Goal: Task Accomplishment & Management: Complete application form

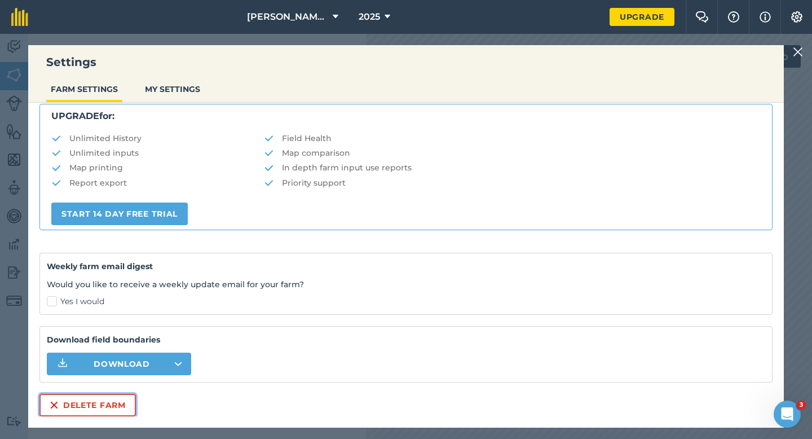
click at [61, 414] on button "Delete farm" at bounding box center [87, 404] width 96 height 23
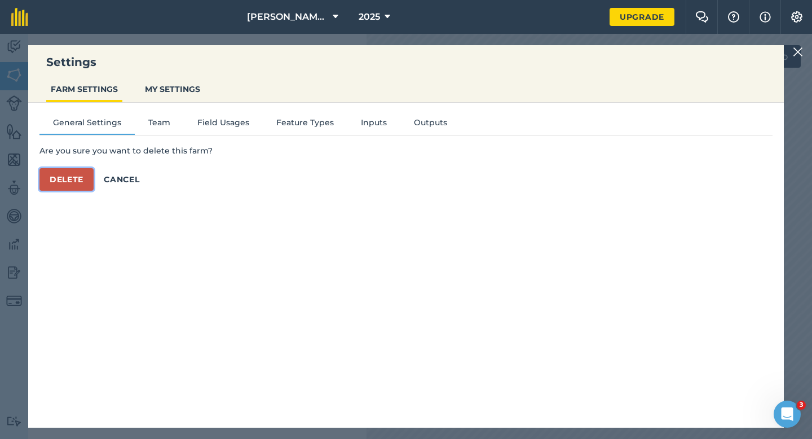
click at [54, 185] on button "Delete" at bounding box center [66, 179] width 54 height 23
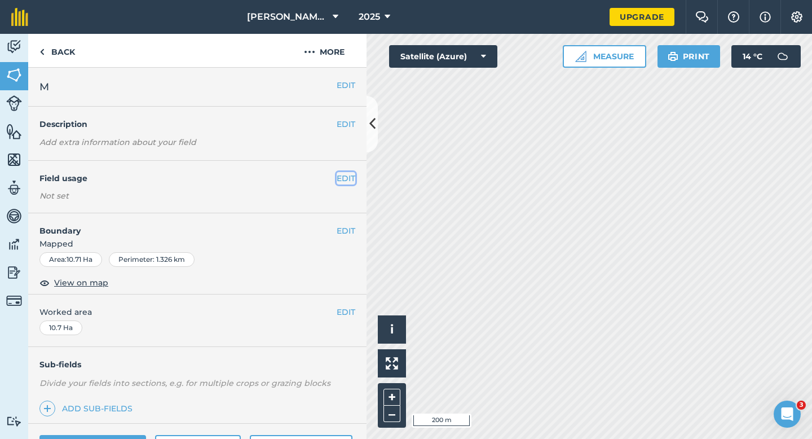
click at [342, 179] on button "EDIT" at bounding box center [346, 178] width 19 height 12
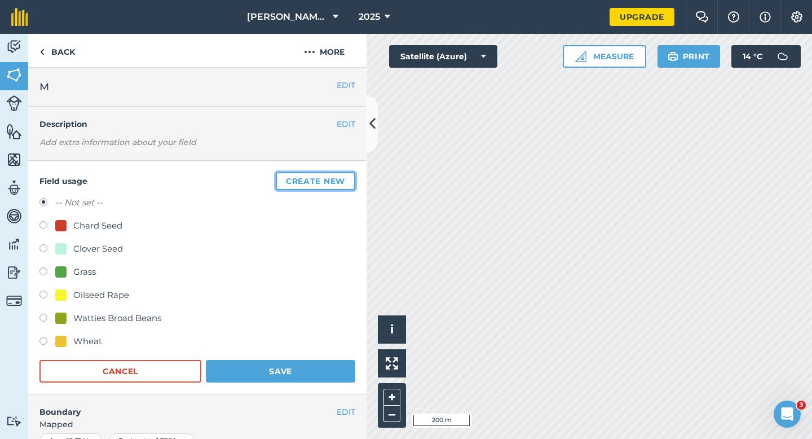
click at [342, 179] on button "Create new" at bounding box center [315, 181] width 79 height 18
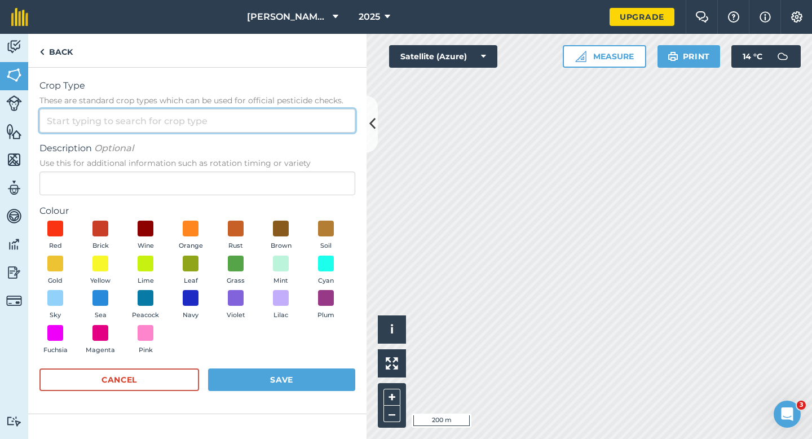
click at [286, 111] on input "Crop Type These are standard crop types which can be used for official pesticid…" at bounding box center [197, 121] width 316 height 24
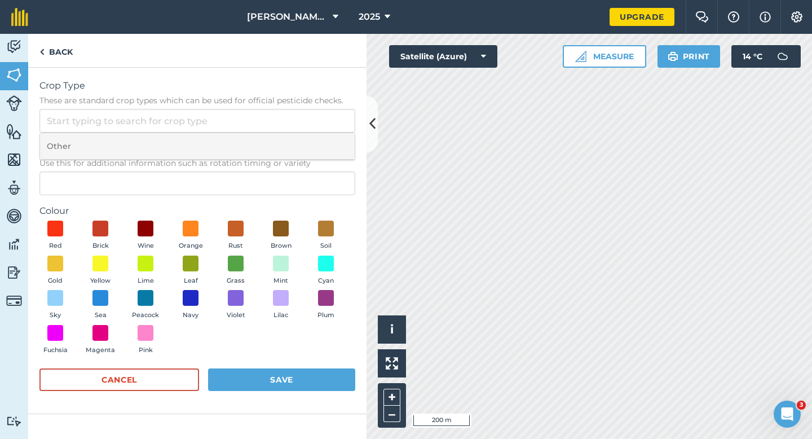
click at [287, 143] on li "Other" at bounding box center [197, 146] width 315 height 26
type input "Other"
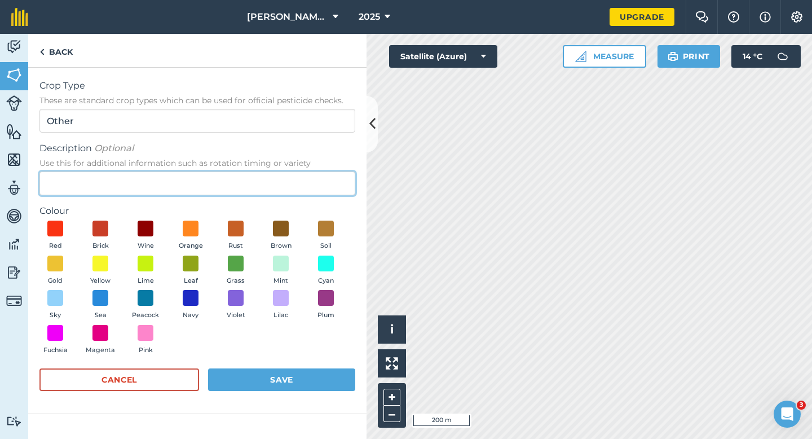
click at [287, 173] on input "Description Optional Use this for additional information such as rotation timin…" at bounding box center [197, 183] width 316 height 24
type input "Watties Peas"
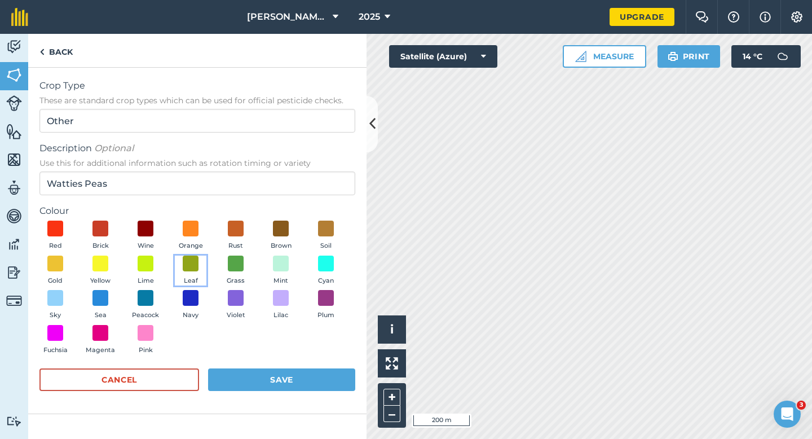
click at [202, 268] on button "Leaf" at bounding box center [191, 270] width 32 height 30
click at [277, 379] on button "Save" at bounding box center [281, 379] width 147 height 23
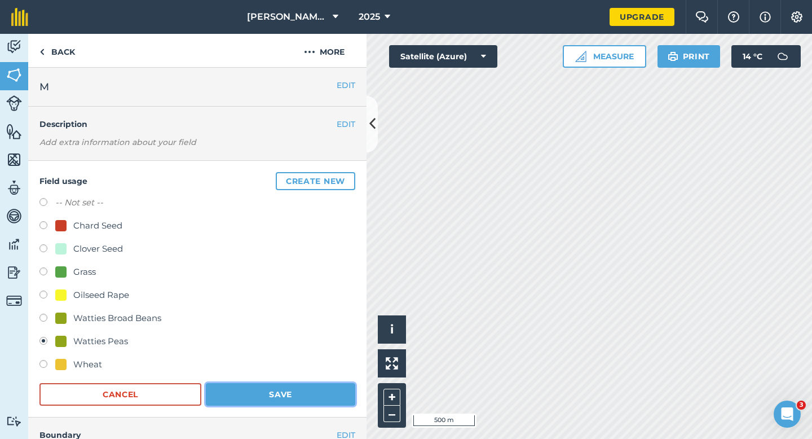
click at [293, 401] on button "Save" at bounding box center [280, 394] width 149 height 23
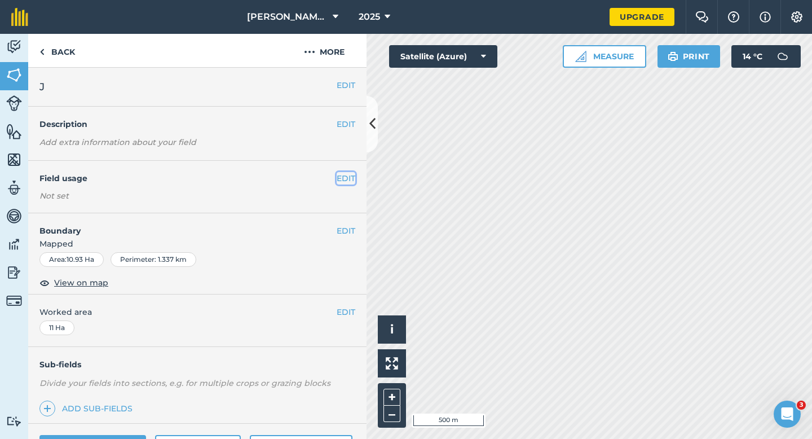
click at [353, 177] on button "EDIT" at bounding box center [346, 178] width 19 height 12
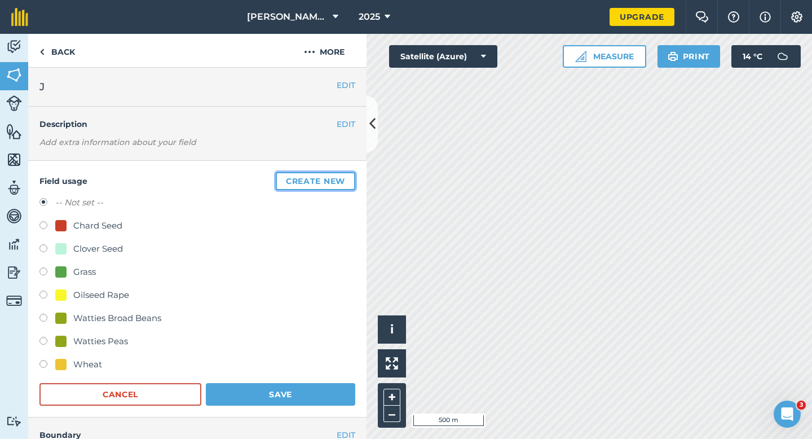
click at [353, 177] on button "Create new" at bounding box center [315, 181] width 79 height 18
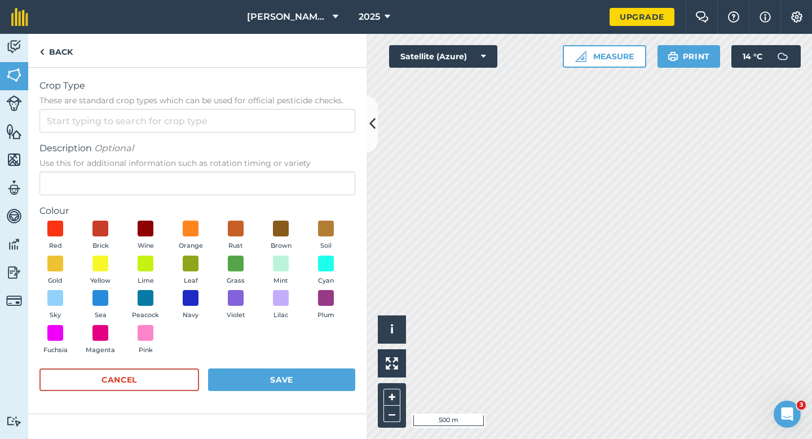
click at [324, 133] on form "Crop Type These are standard crop types which can be used for official pesticid…" at bounding box center [197, 240] width 316 height 323
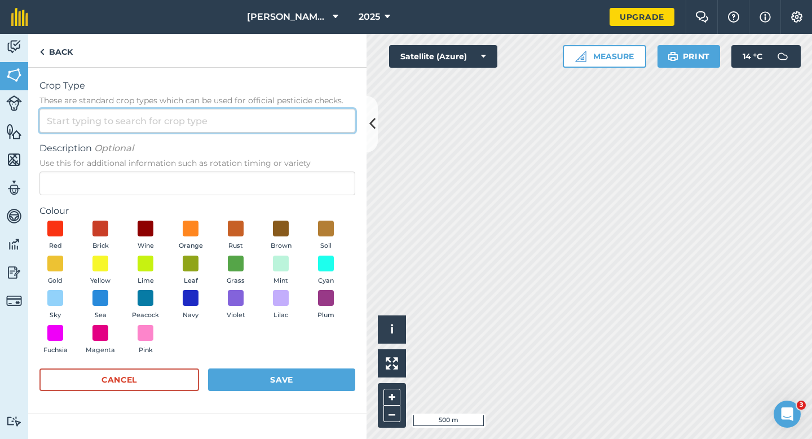
click at [324, 129] on input "Crop Type These are standard crop types which can be used for official pesticid…" at bounding box center [197, 121] width 316 height 24
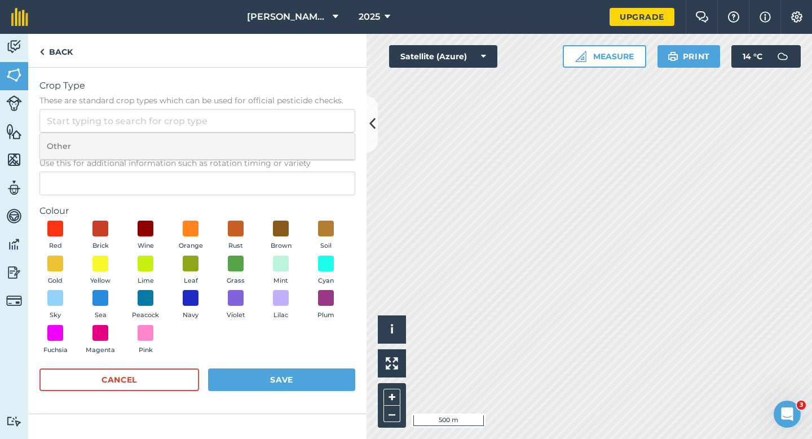
click at [324, 136] on li "Other" at bounding box center [197, 146] width 315 height 26
type input "Other"
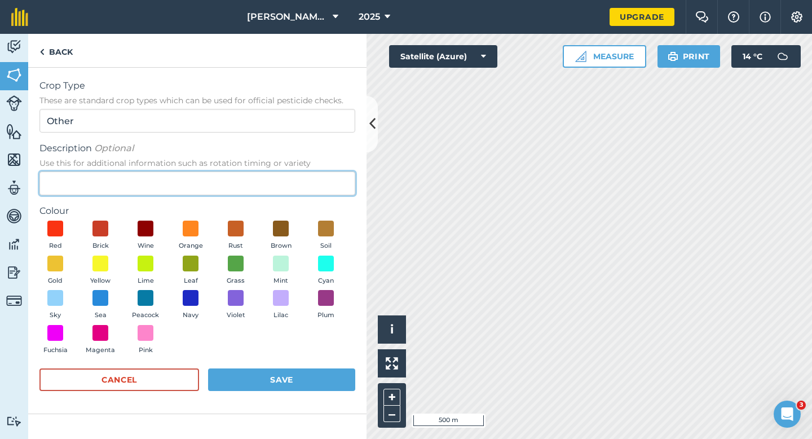
click at [324, 171] on input "Description Optional Use this for additional information such as rotation timin…" at bounding box center [197, 183] width 316 height 24
type input "Radish Seed"
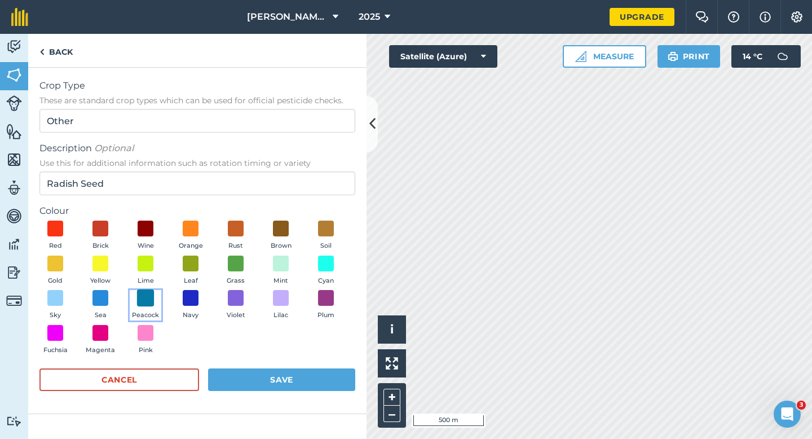
click at [151, 295] on span at bounding box center [145, 297] width 17 height 17
click at [272, 380] on button "Save" at bounding box center [281, 379] width 147 height 23
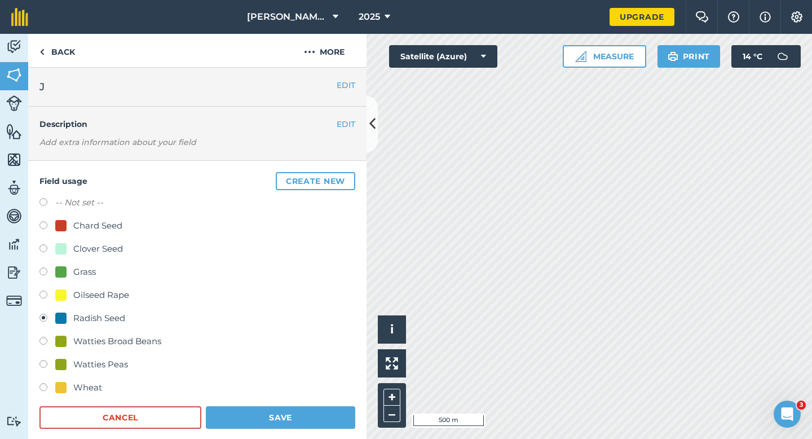
click at [305, 405] on form "-- Not set -- Chard Seed Clover Seed Grass Oilseed Rape Radish Seed Watties Bro…" at bounding box center [197, 312] width 316 height 233
click at [300, 418] on button "Save" at bounding box center [280, 417] width 149 height 23
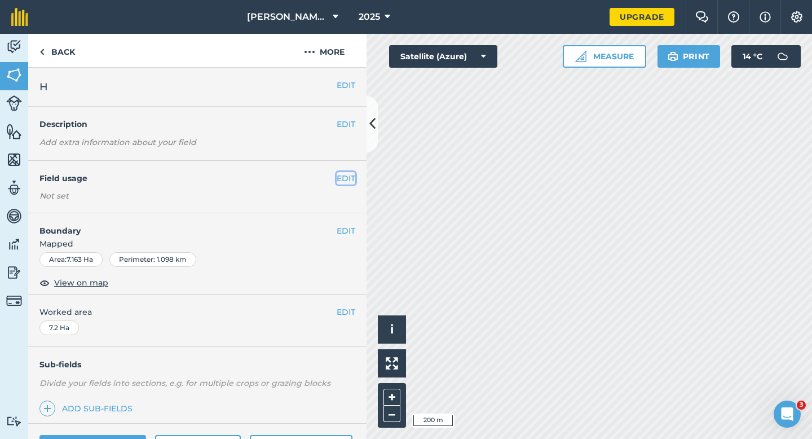
click at [346, 183] on button "EDIT" at bounding box center [346, 178] width 19 height 12
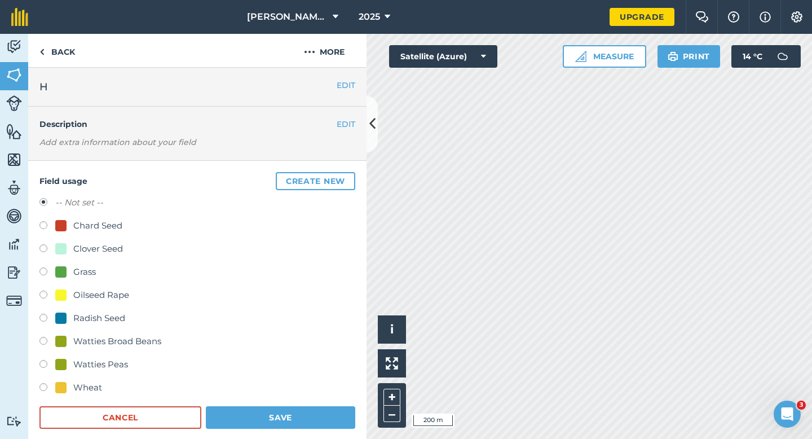
click at [91, 353] on div "-- Not set -- Chard Seed Clover Seed Grass Oilseed Rape Radish Seed Watties Bro…" at bounding box center [197, 296] width 316 height 201
click at [93, 359] on div "Watties Peas" at bounding box center [100, 364] width 55 height 14
radio input "true"
radio input "false"
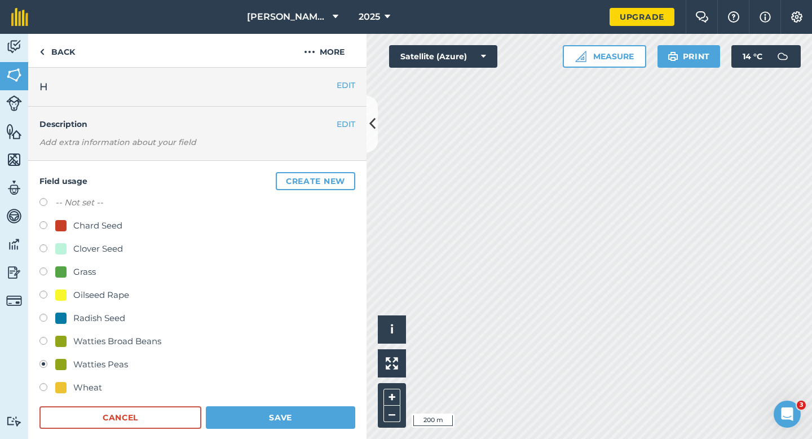
click at [223, 401] on form "-- Not set -- Chard Seed Clover Seed Grass Oilseed Rape Radish Seed Watties Bro…" at bounding box center [197, 312] width 316 height 233
click at [253, 417] on button "Save" at bounding box center [280, 417] width 149 height 23
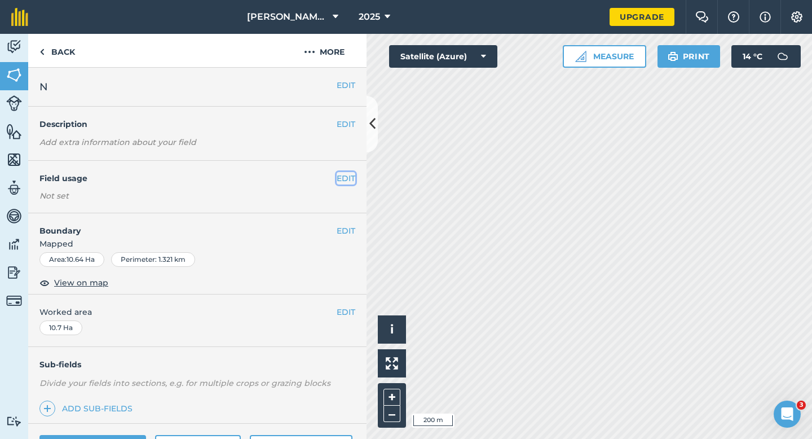
click at [343, 176] on button "EDIT" at bounding box center [346, 178] width 19 height 12
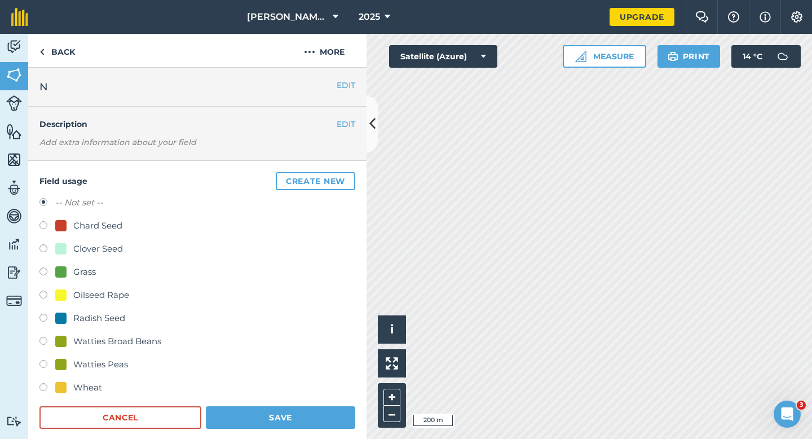
click at [343, 176] on button "Create new" at bounding box center [315, 181] width 79 height 18
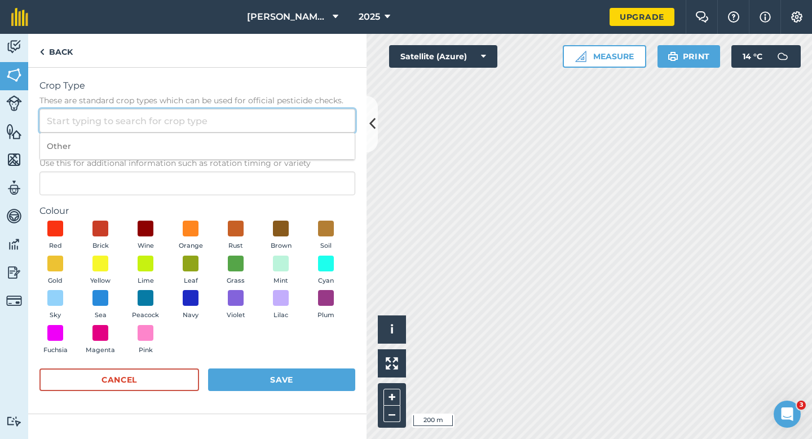
click at [290, 117] on input "Crop Type These are standard crop types which can be used for official pesticid…" at bounding box center [197, 121] width 316 height 24
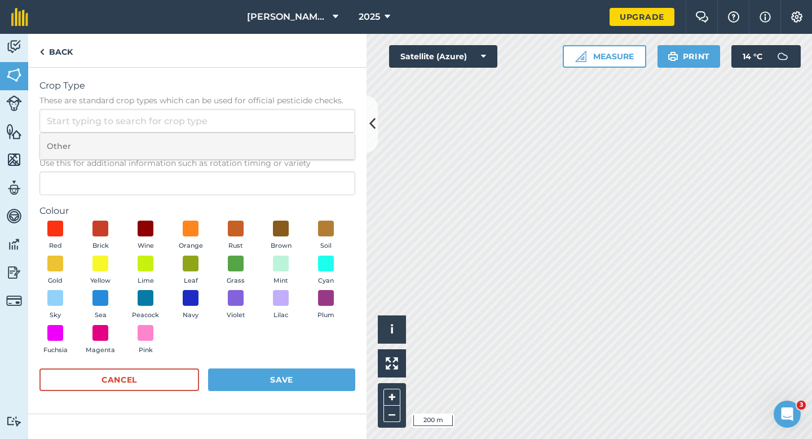
click at [290, 144] on li "Other" at bounding box center [197, 146] width 315 height 26
type input "Other"
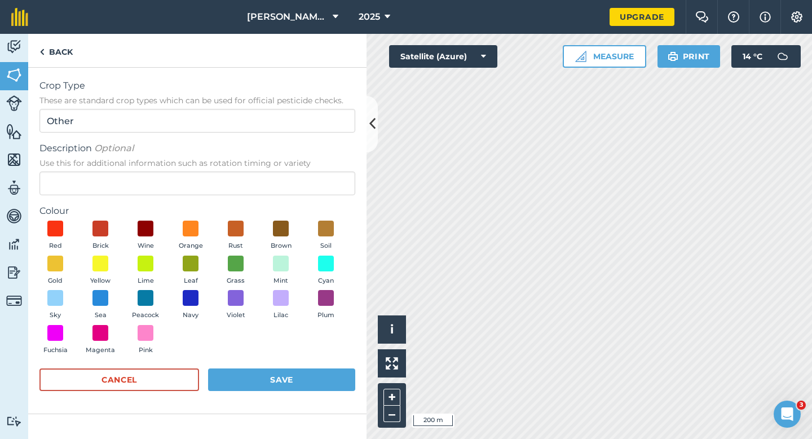
click at [290, 170] on div "Description Optional Use this for additional information such as rotation timin…" at bounding box center [197, 168] width 316 height 54
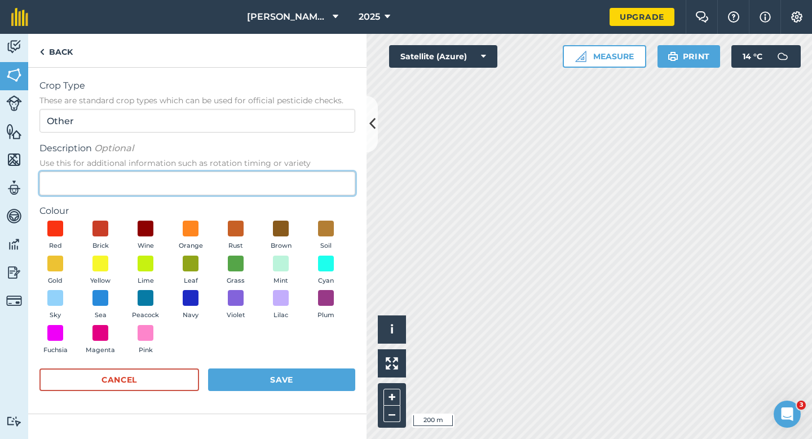
click at [289, 176] on input "Description Optional Use this for additional information such as rotation timin…" at bounding box center [197, 183] width 316 height 24
type input "Watties Beans"
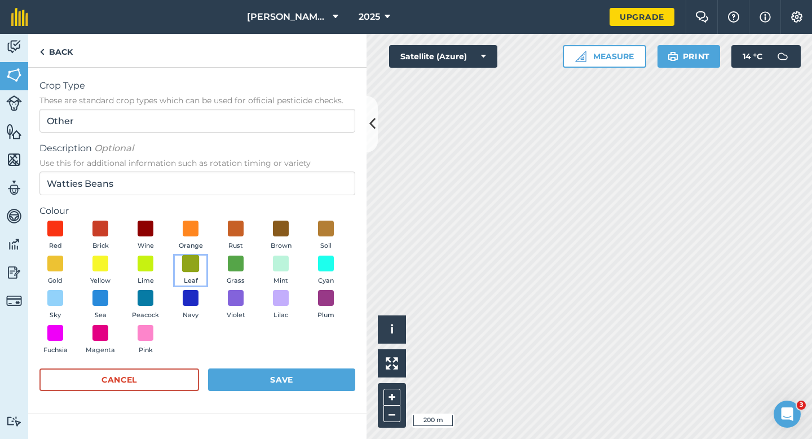
click at [190, 267] on span at bounding box center [190, 262] width 17 height 17
click at [313, 388] on button "Save" at bounding box center [281, 379] width 147 height 23
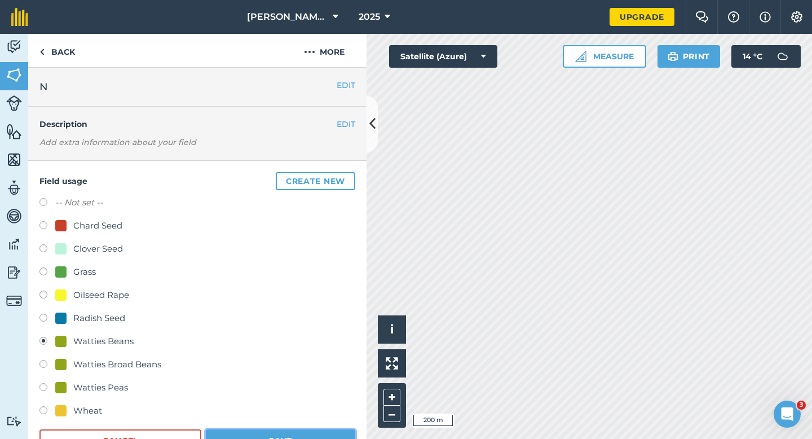
click at [302, 438] on button "Save" at bounding box center [280, 440] width 149 height 23
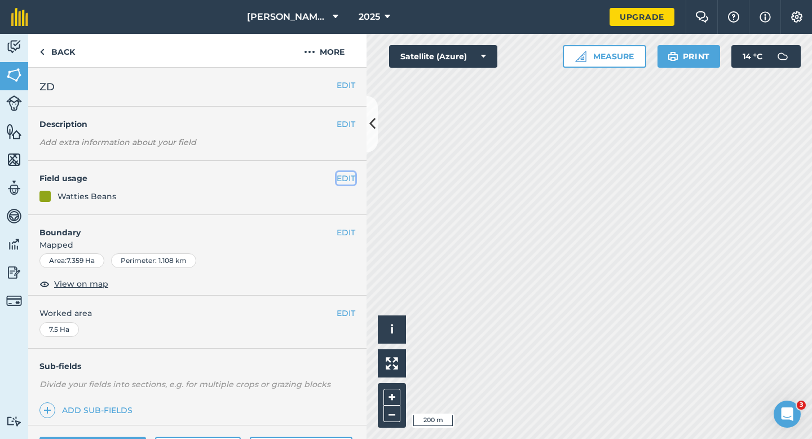
click at [344, 181] on button "EDIT" at bounding box center [346, 178] width 19 height 12
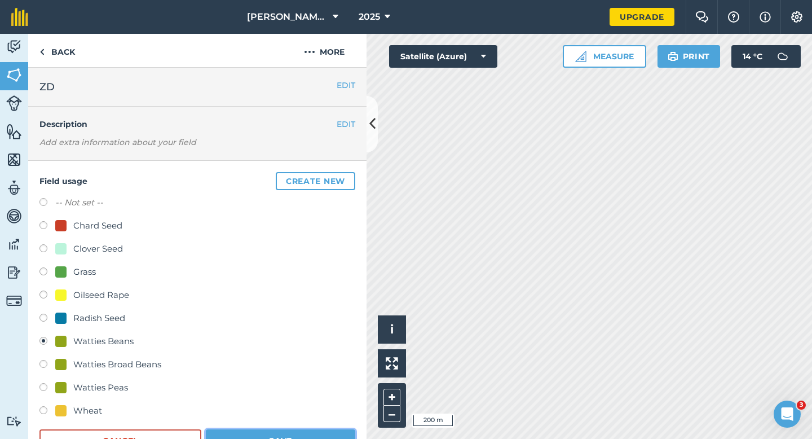
click at [242, 438] on button "Save" at bounding box center [280, 440] width 149 height 23
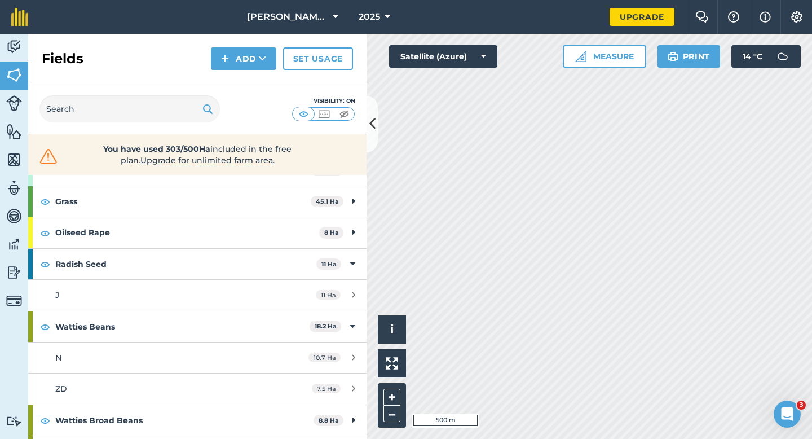
scroll to position [257, 0]
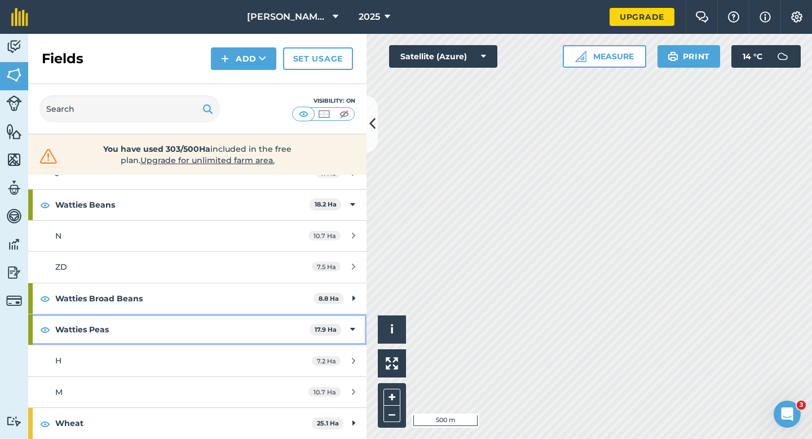
click at [346, 327] on div "Watties Peas 17.9 Ha" at bounding box center [197, 329] width 338 height 30
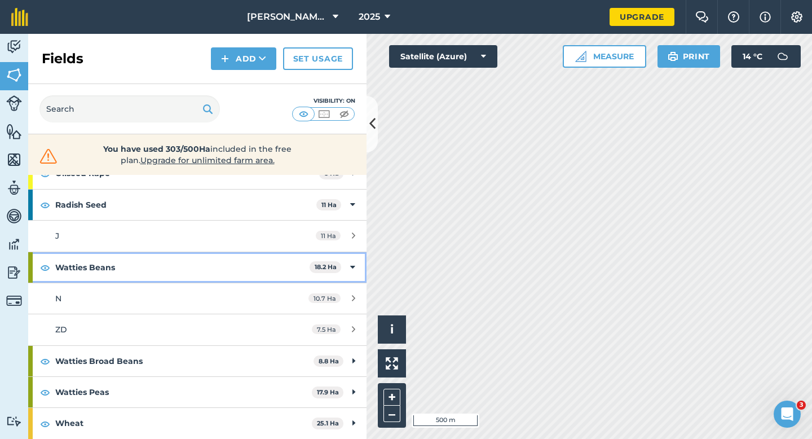
click at [350, 267] on icon at bounding box center [352, 267] width 5 height 12
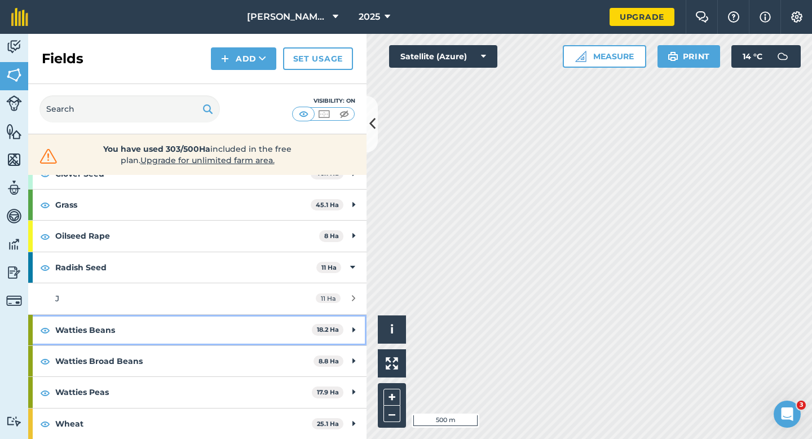
scroll to position [132, 0]
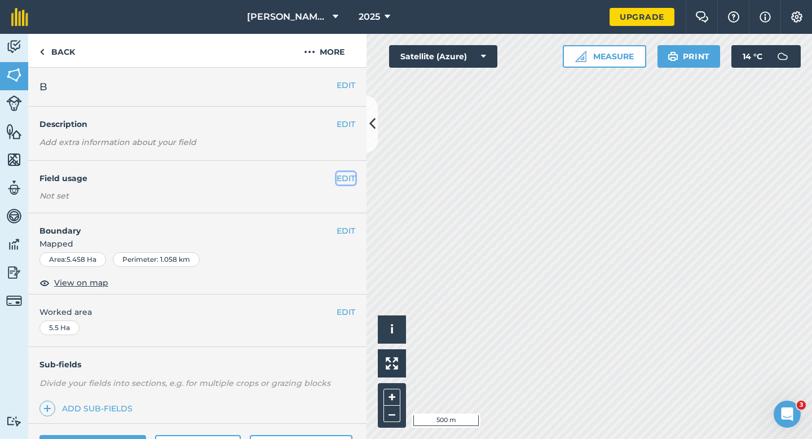
click at [345, 183] on button "EDIT" at bounding box center [346, 178] width 19 height 12
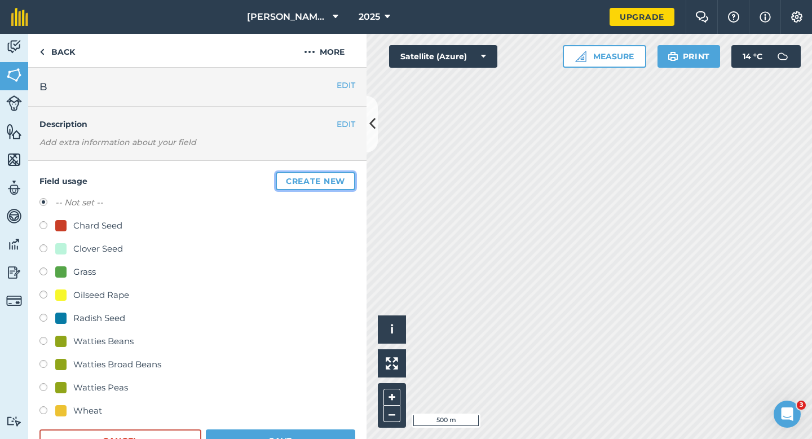
click at [345, 183] on button "Create new" at bounding box center [315, 181] width 79 height 18
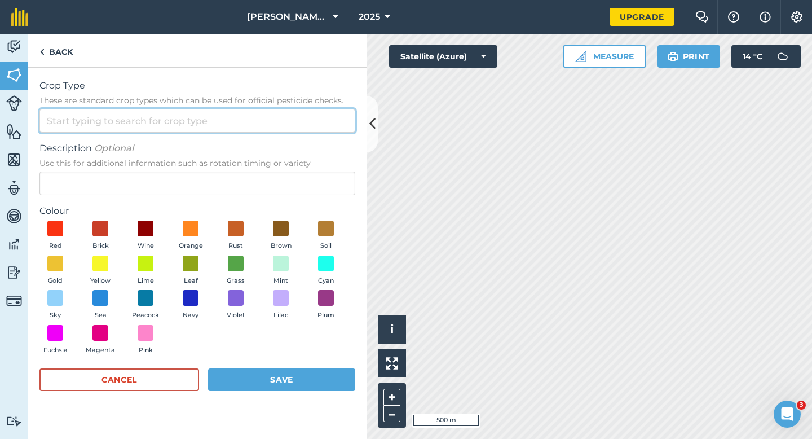
click at [298, 116] on input "Crop Type These are standard crop types which can be used for official pesticid…" at bounding box center [197, 121] width 316 height 24
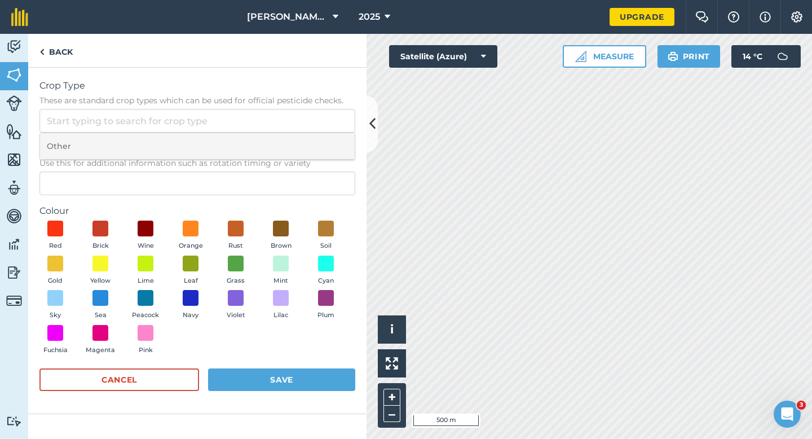
click at [297, 144] on li "Other" at bounding box center [197, 146] width 315 height 26
type input "Other"
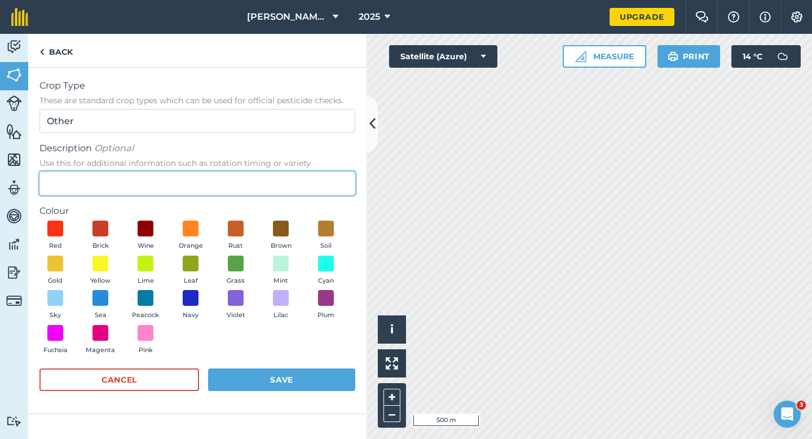
click at [297, 176] on input "Description Optional Use this for additional information such as rotation timin…" at bounding box center [197, 183] width 316 height 24
type input "Barley"
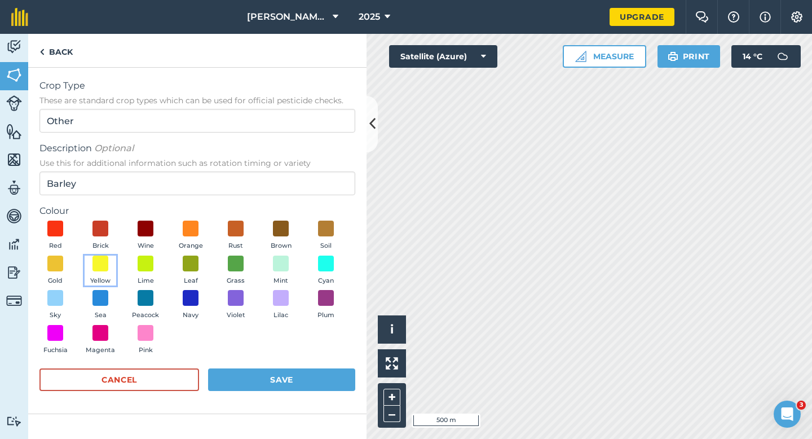
click at [90, 268] on button "Yellow" at bounding box center [101, 270] width 32 height 30
click at [262, 372] on button "Save" at bounding box center [281, 379] width 147 height 23
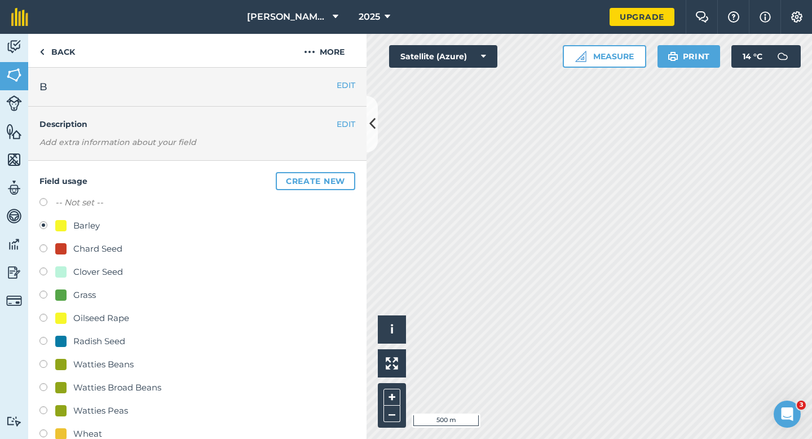
scroll to position [83, 0]
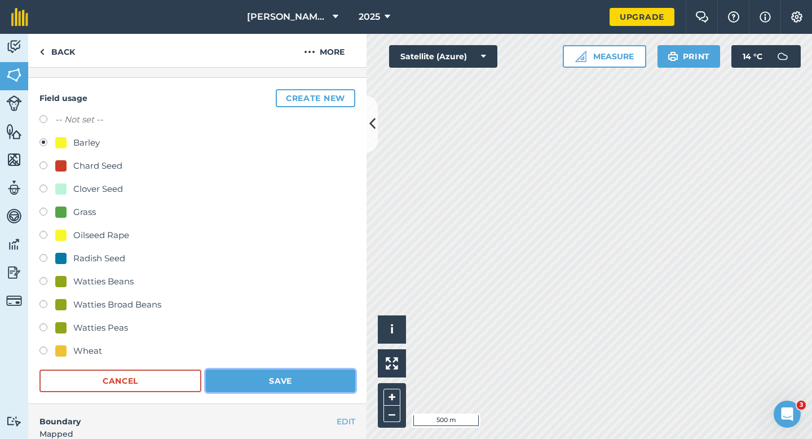
click at [302, 379] on button "Save" at bounding box center [280, 380] width 149 height 23
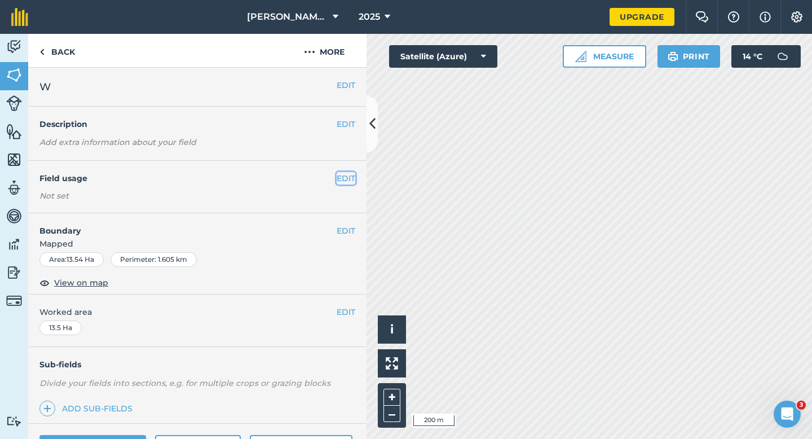
click at [342, 178] on button "EDIT" at bounding box center [346, 178] width 19 height 12
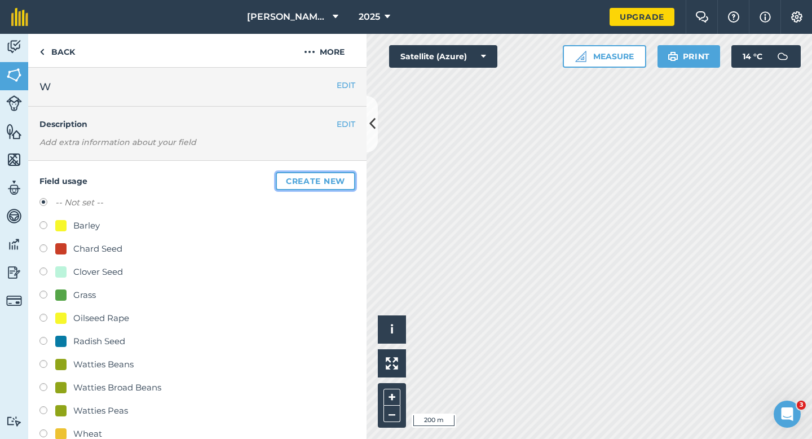
click at [311, 188] on button "Create new" at bounding box center [315, 181] width 79 height 18
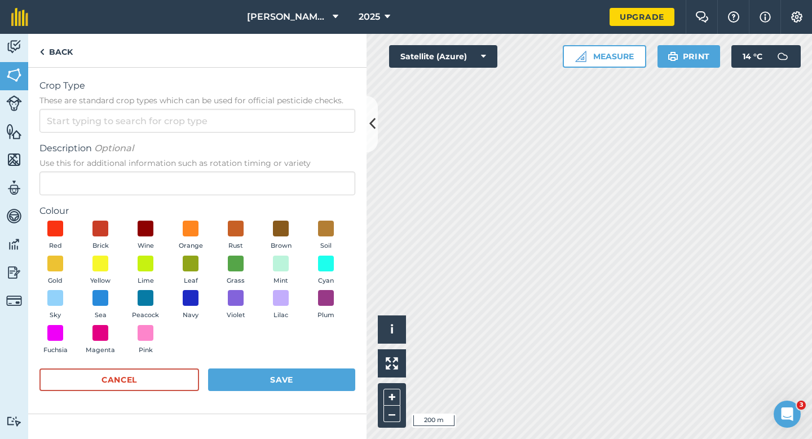
click at [284, 107] on div "Crop Type These are standard crop types which can be used for official pesticid…" at bounding box center [197, 106] width 316 height 54
click at [284, 138] on form "Crop Type These are standard crop types which can be used for official pesticid…" at bounding box center [197, 240] width 316 height 323
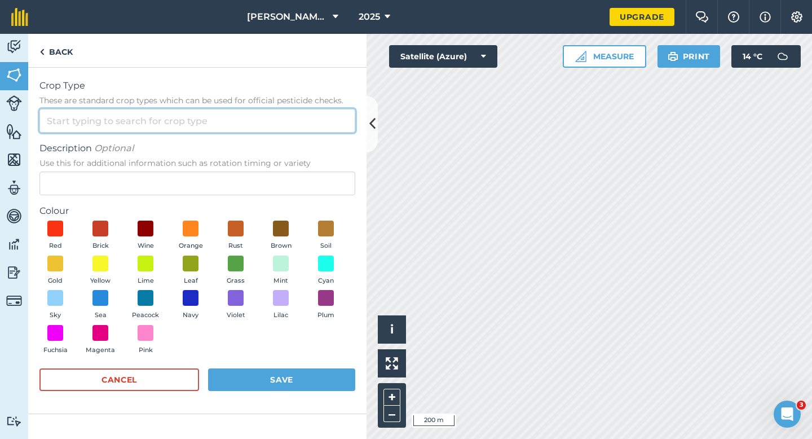
click at [284, 127] on input "Crop Type These are standard crop types which can be used for official pesticid…" at bounding box center [197, 121] width 316 height 24
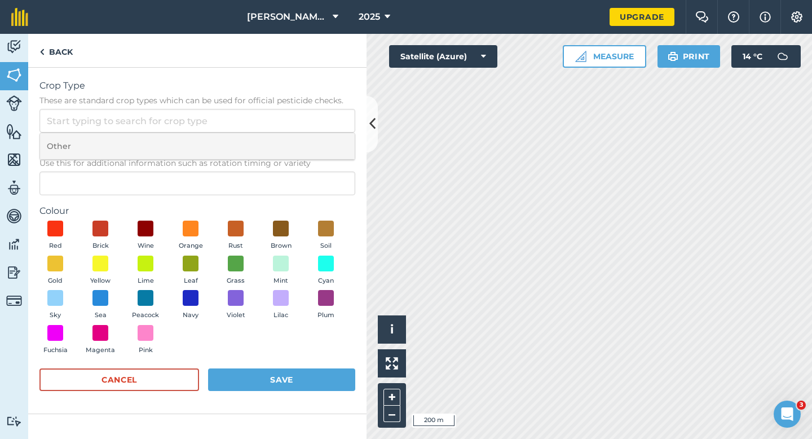
click at [284, 147] on li "Other" at bounding box center [197, 146] width 315 height 26
type input "Other"
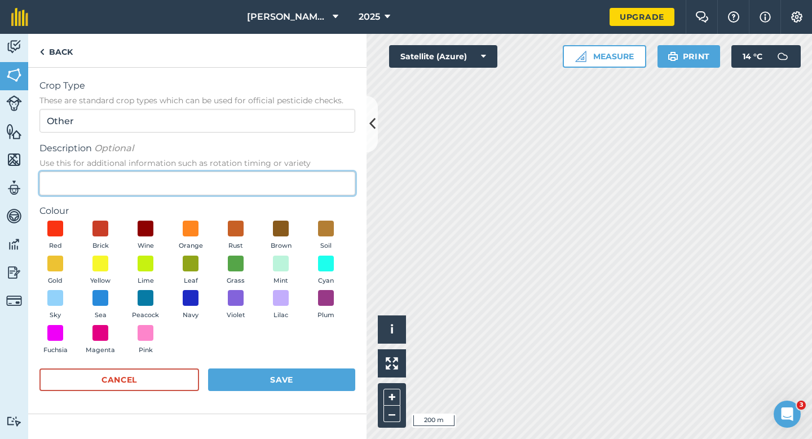
click at [284, 183] on input "Description Optional Use this for additional information such as rotation timin…" at bounding box center [197, 183] width 316 height 24
type input "Grass Seed"
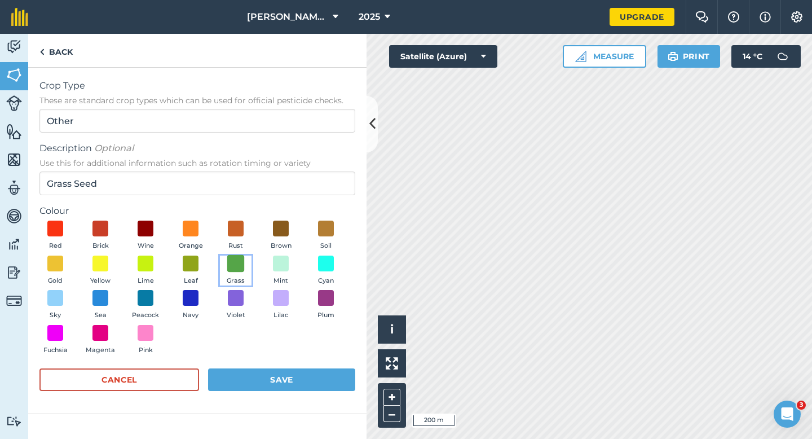
click at [240, 264] on span at bounding box center [235, 262] width 17 height 17
click at [256, 369] on button "Save" at bounding box center [281, 379] width 147 height 23
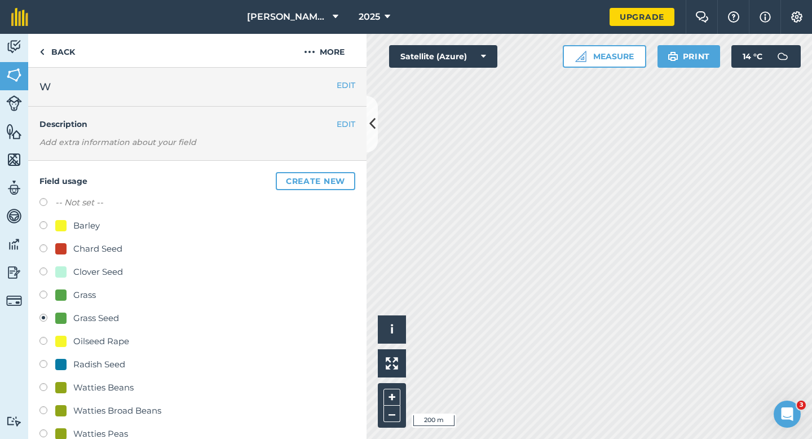
scroll to position [140, 0]
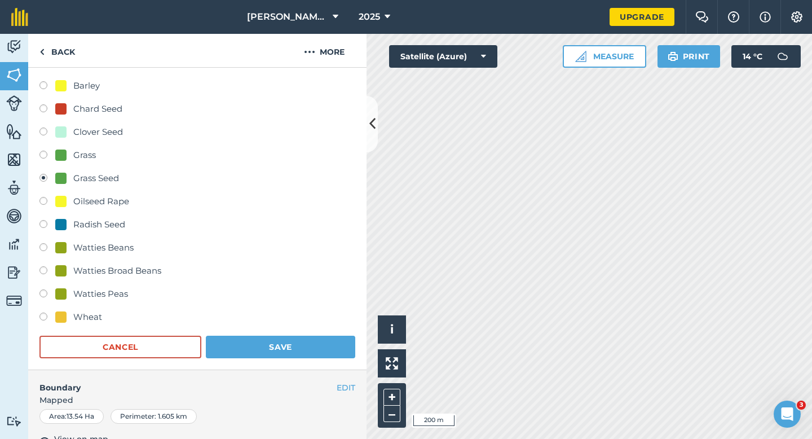
click at [303, 335] on form "-- Not set -- Barley Chard Seed Clover Seed Grass Grass Seed Oilseed Rape Radis…" at bounding box center [197, 207] width 316 height 302
click at [310, 346] on button "Save" at bounding box center [280, 346] width 149 height 23
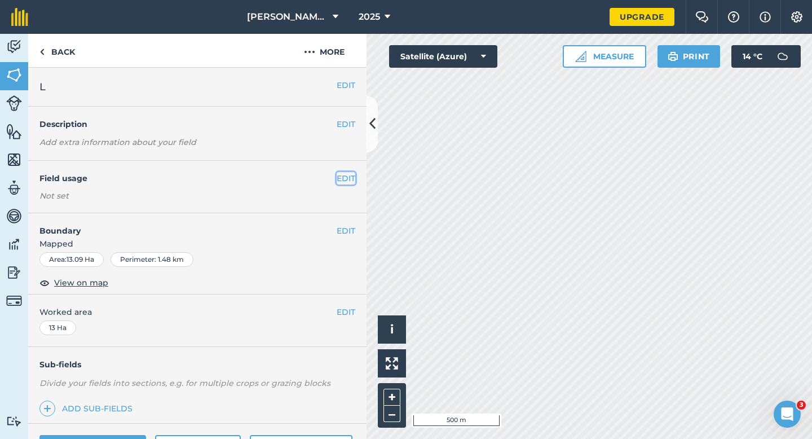
click at [345, 178] on button "EDIT" at bounding box center [346, 178] width 19 height 12
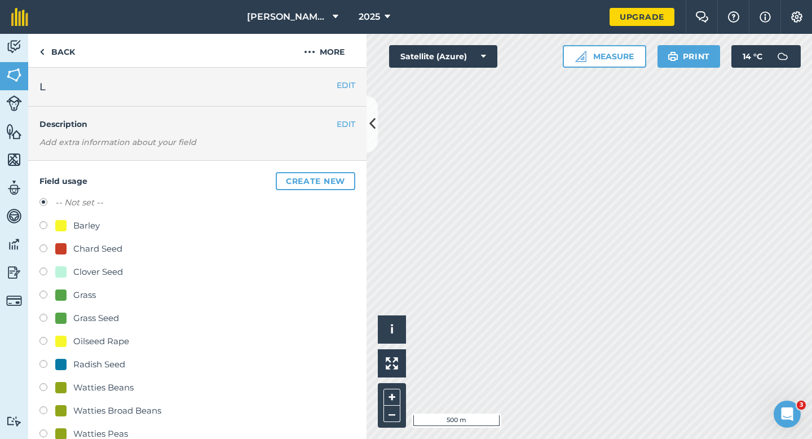
click at [92, 318] on div "Grass Seed" at bounding box center [96, 318] width 46 height 14
radio input "true"
radio input "false"
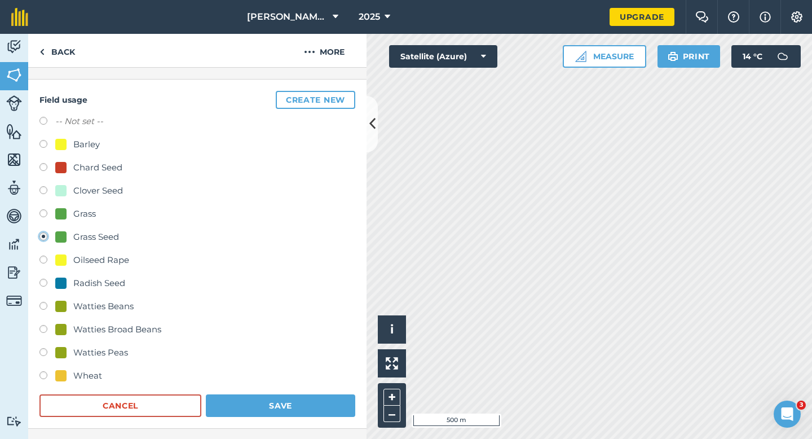
scroll to position [169, 0]
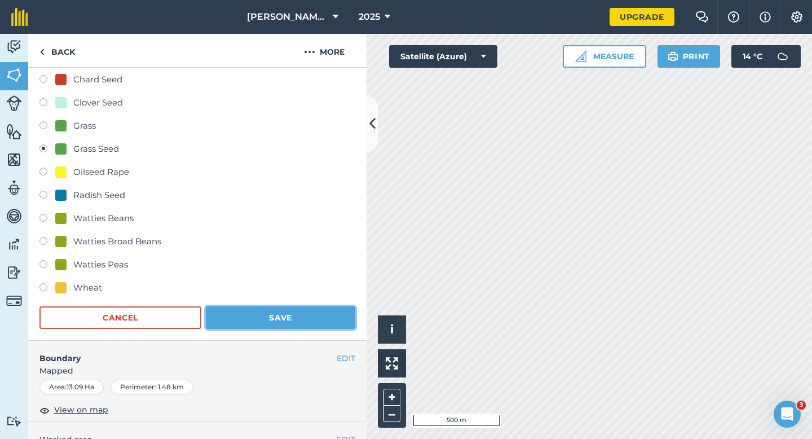
click at [240, 321] on button "Save" at bounding box center [280, 317] width 149 height 23
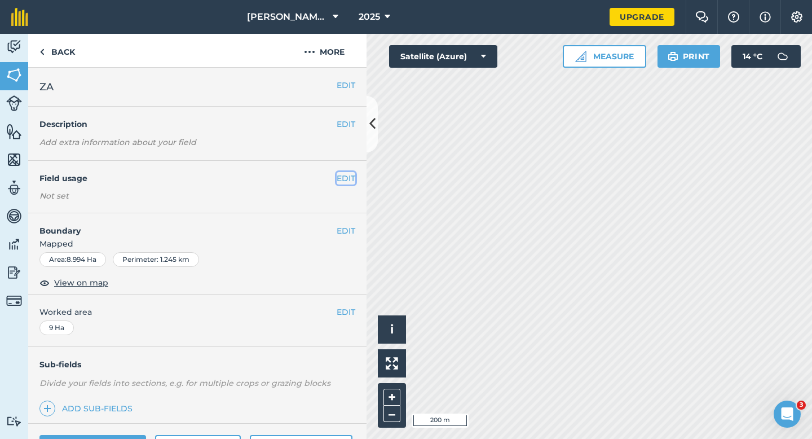
click at [342, 175] on button "EDIT" at bounding box center [346, 178] width 19 height 12
click at [345, 170] on div "EDIT Field usage Not set" at bounding box center [197, 187] width 338 height 52
click at [347, 180] on button "EDIT" at bounding box center [346, 178] width 19 height 12
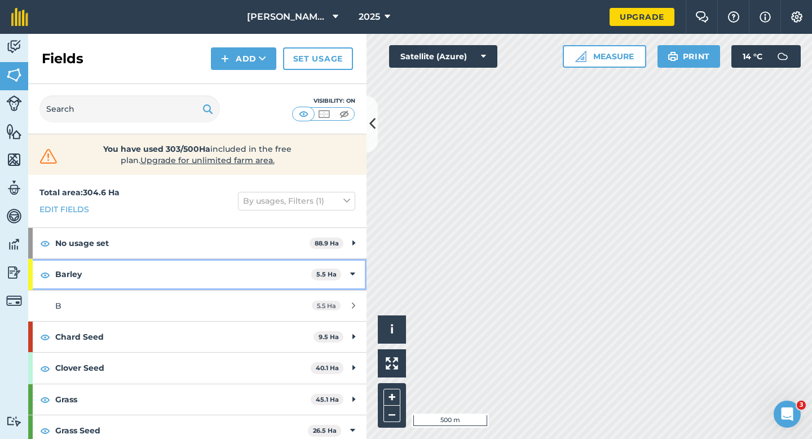
click at [356, 277] on div "Barley 5.5 Ha" at bounding box center [197, 274] width 338 height 30
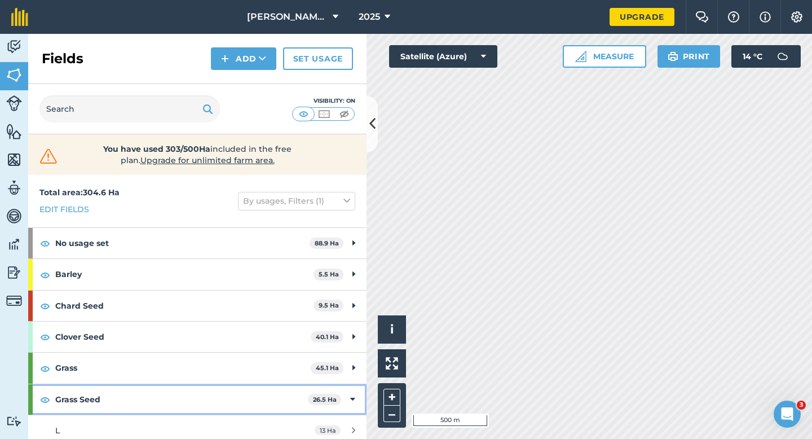
click at [350, 388] on div "Grass Seed 26.5 Ha" at bounding box center [197, 399] width 338 height 30
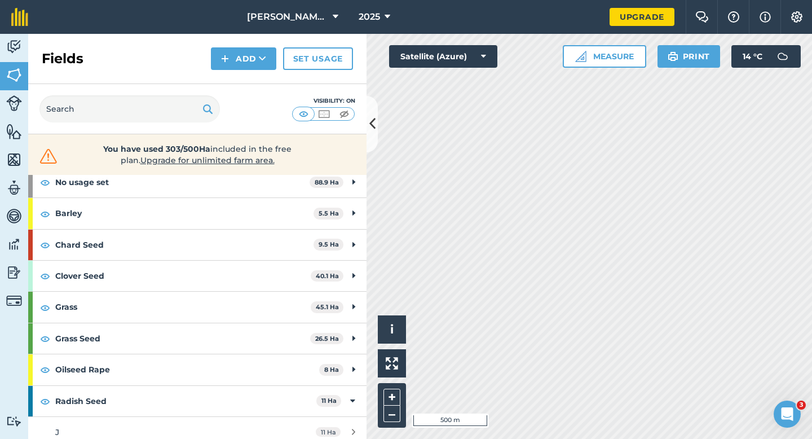
scroll to position [62, 0]
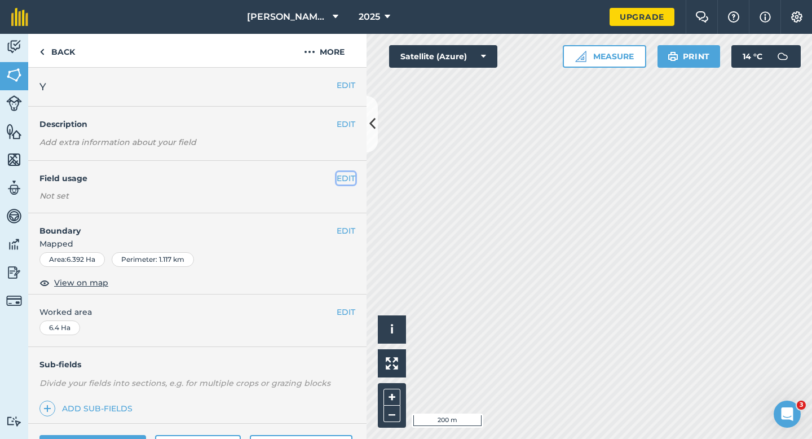
click at [339, 175] on button "EDIT" at bounding box center [346, 178] width 19 height 12
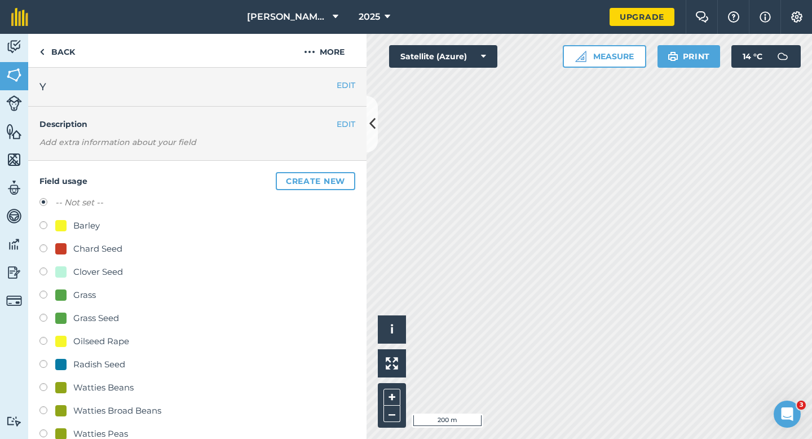
click at [67, 271] on div "Clover Seed" at bounding box center [89, 272] width 68 height 14
radio input "true"
radio input "false"
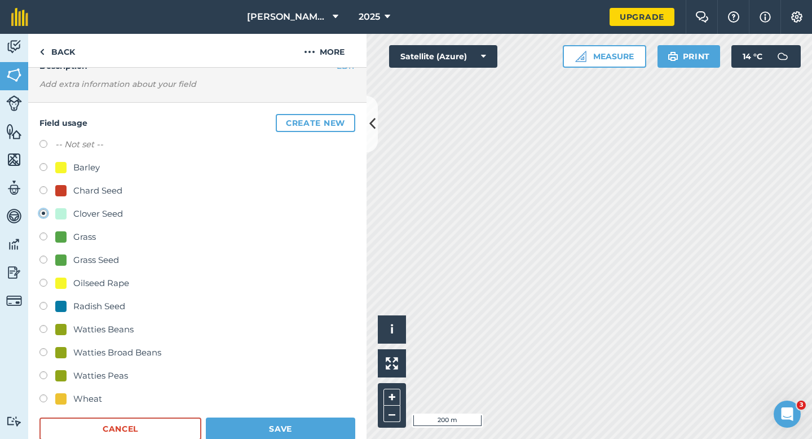
scroll to position [82, 0]
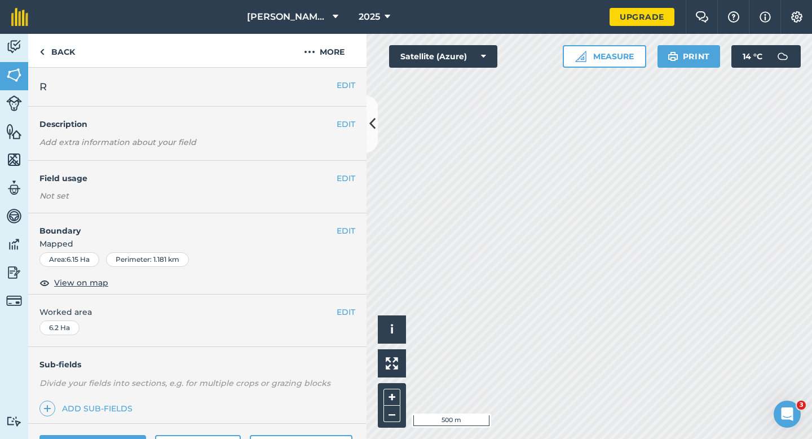
click at [352, 185] on div "EDIT Field usage Not set" at bounding box center [197, 187] width 338 height 52
click at [351, 175] on button "EDIT" at bounding box center [346, 178] width 19 height 12
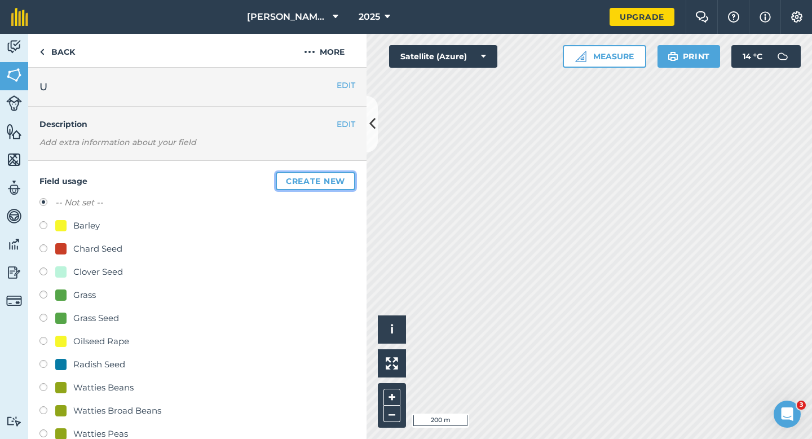
click at [351, 175] on button "Create new" at bounding box center [315, 181] width 79 height 18
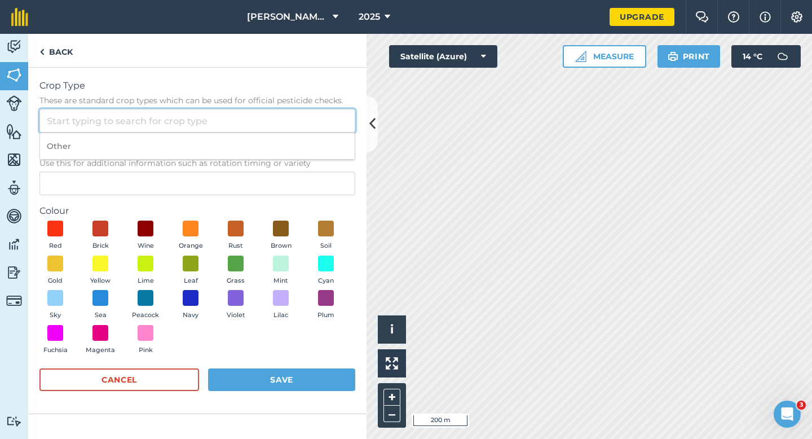
click at [309, 123] on input "Crop Type These are standard crop types which can be used for official pesticid…" at bounding box center [197, 121] width 316 height 24
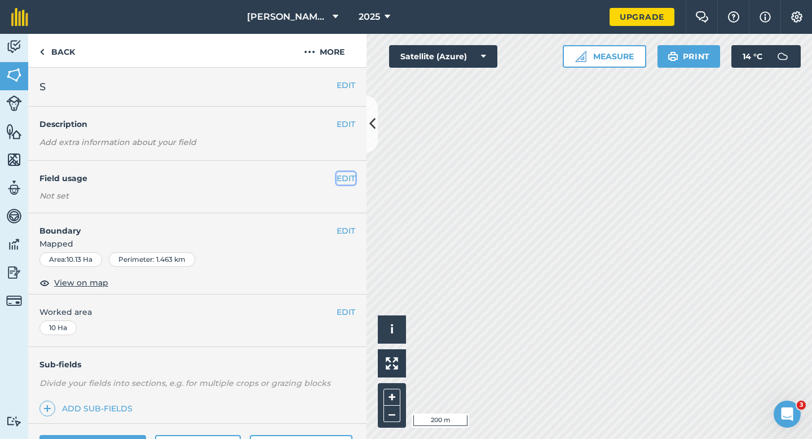
click at [344, 183] on button "EDIT" at bounding box center [346, 178] width 19 height 12
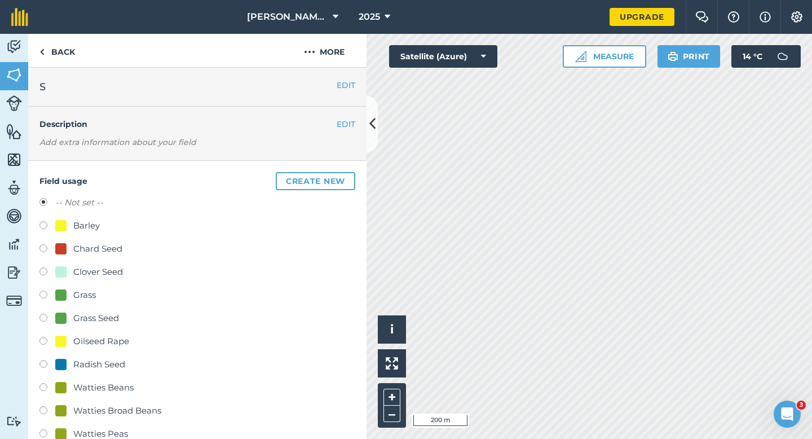
click at [103, 316] on div "Grass Seed" at bounding box center [96, 318] width 46 height 14
radio input "true"
radio input "false"
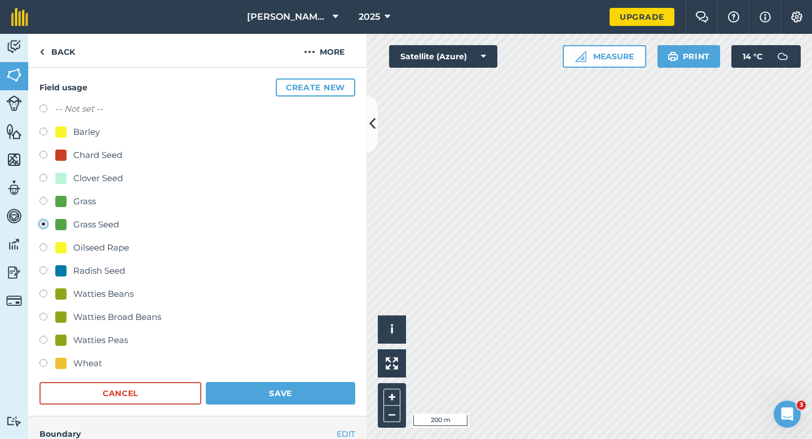
scroll to position [170, 0]
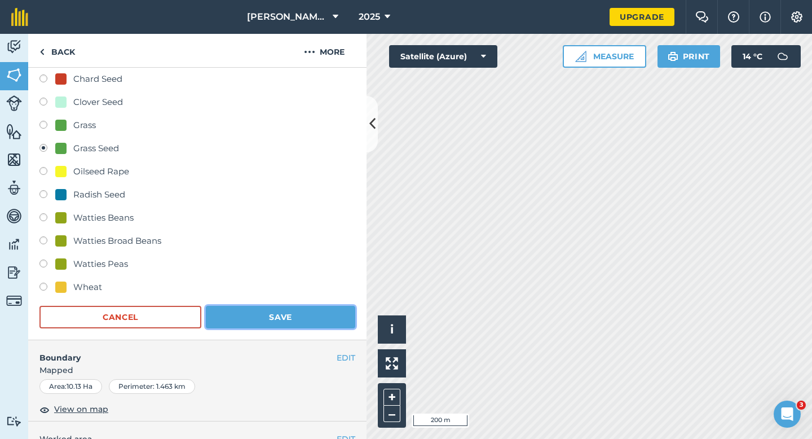
click at [252, 318] on button "Save" at bounding box center [280, 317] width 149 height 23
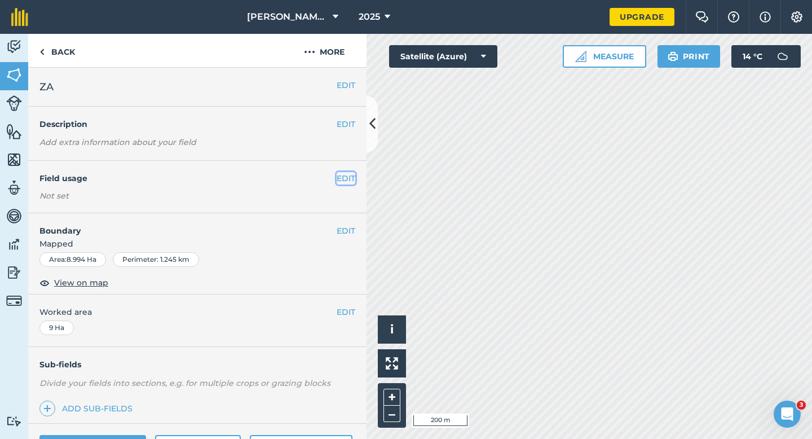
click at [346, 174] on button "EDIT" at bounding box center [346, 178] width 19 height 12
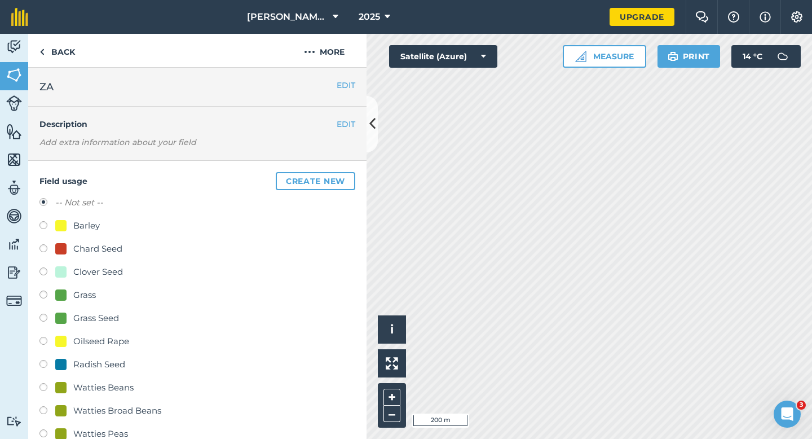
click at [113, 364] on div "Radish Seed" at bounding box center [99, 364] width 52 height 14
radio input "true"
radio input "false"
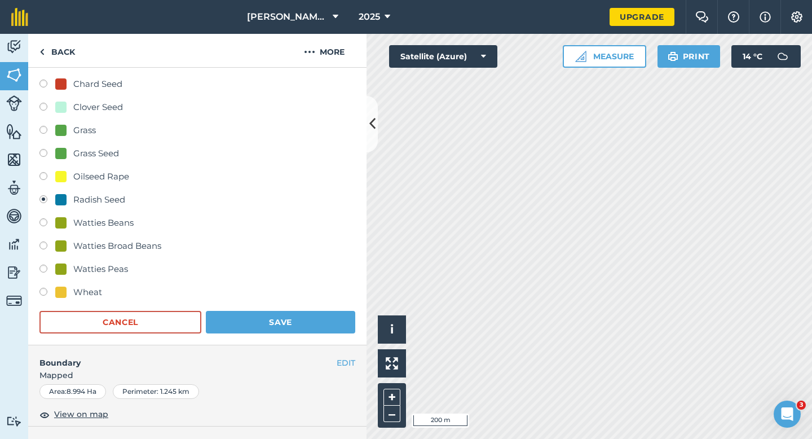
click at [257, 334] on div "Field usage Create new -- Not set -- Barley Chard Seed Clover Seed Grass Grass …" at bounding box center [197, 170] width 338 height 349
click at [318, 316] on button "Save" at bounding box center [280, 322] width 149 height 23
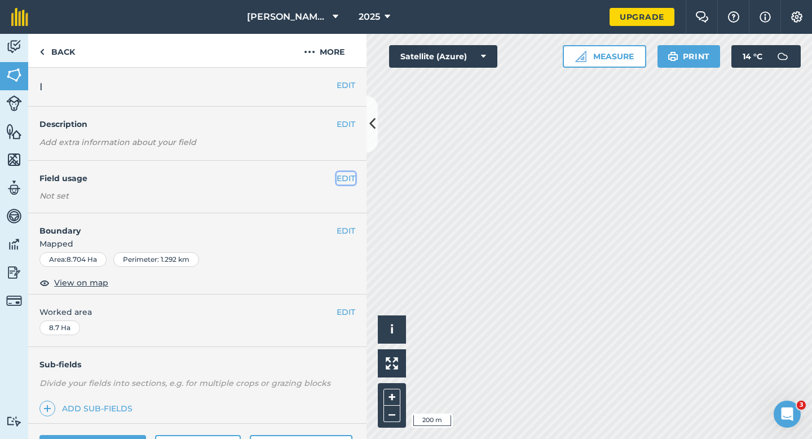
click at [340, 175] on button "EDIT" at bounding box center [346, 178] width 19 height 12
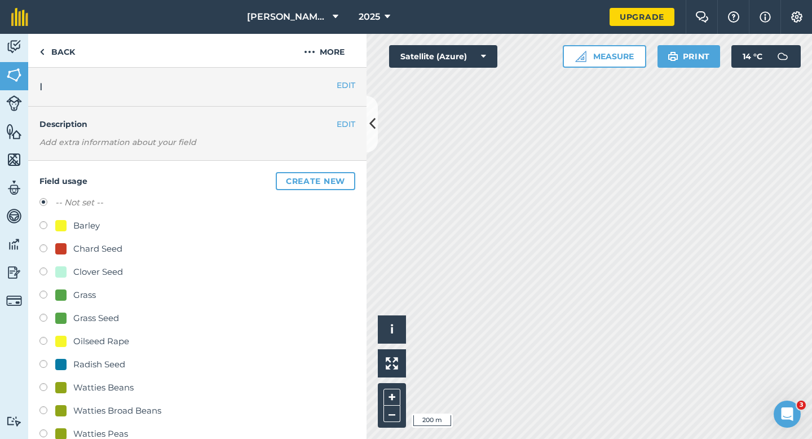
click at [96, 315] on div "Grass Seed" at bounding box center [96, 318] width 46 height 14
radio input "true"
radio input "false"
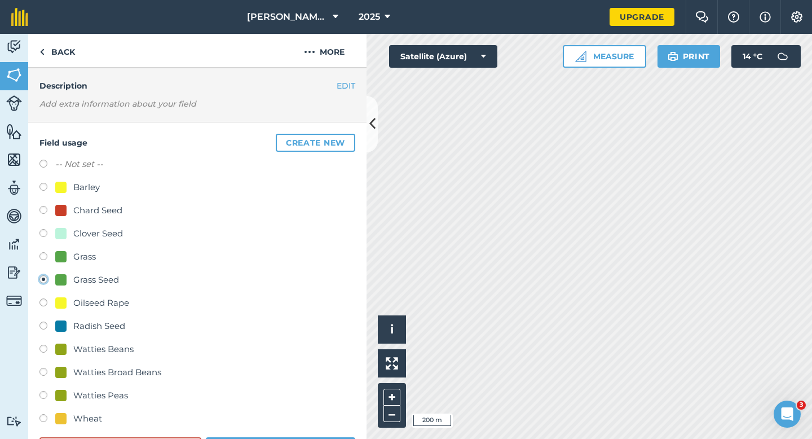
scroll to position [91, 0]
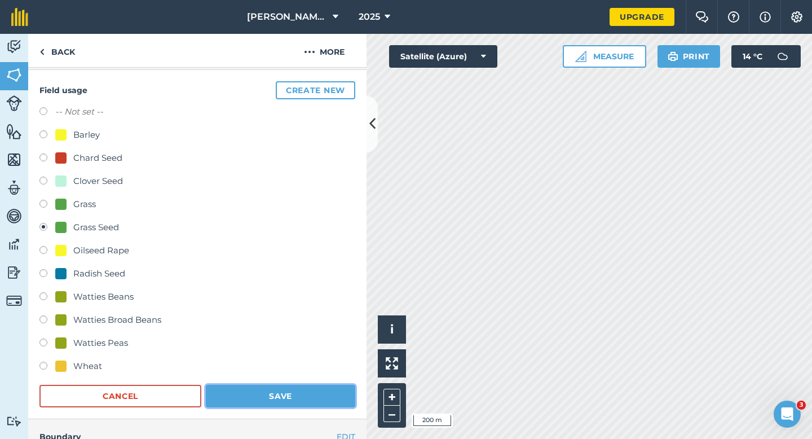
click at [282, 392] on button "Save" at bounding box center [280, 395] width 149 height 23
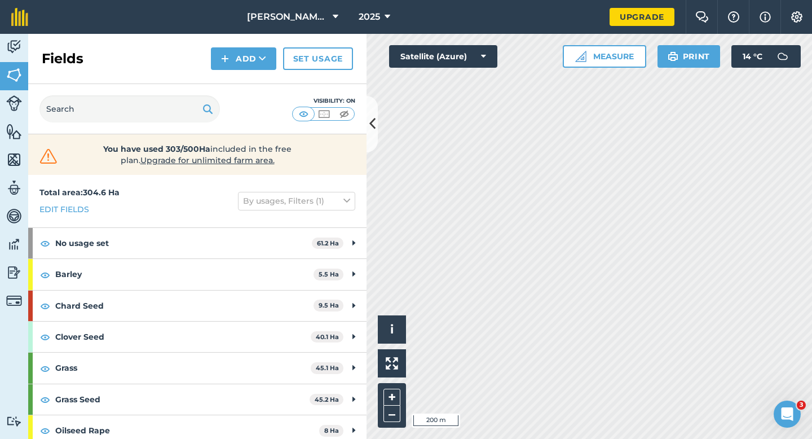
scroll to position [225, 0]
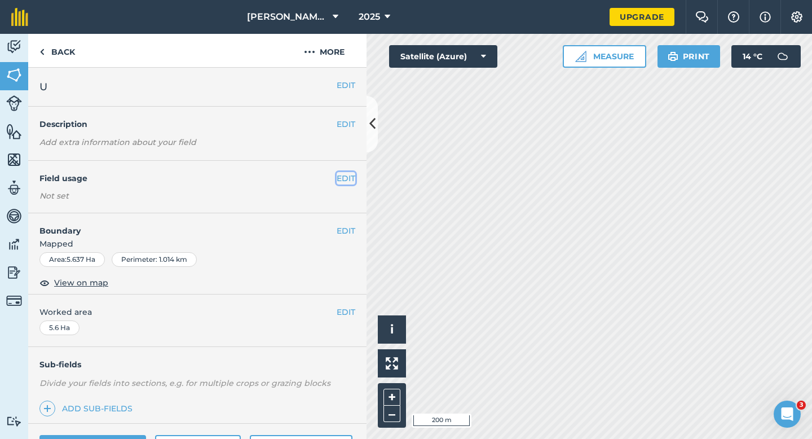
click at [349, 175] on button "EDIT" at bounding box center [346, 178] width 19 height 12
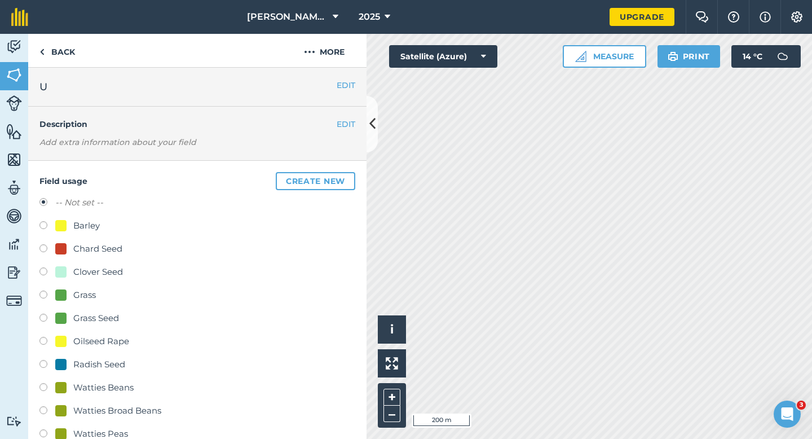
scroll to position [54, 0]
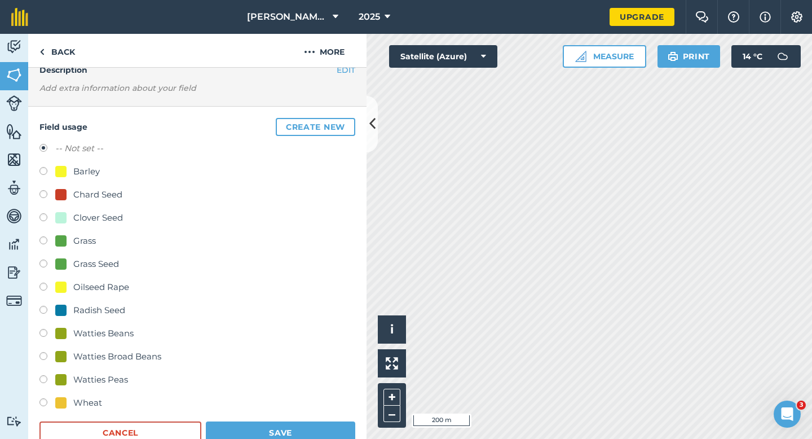
click at [82, 399] on div "Wheat" at bounding box center [87, 403] width 29 height 14
radio input "true"
radio input "false"
click at [264, 419] on form "-- Not set -- Barley Chard Seed Clover Seed Grass Grass Seed Oilseed Rape Radis…" at bounding box center [197, 292] width 316 height 302
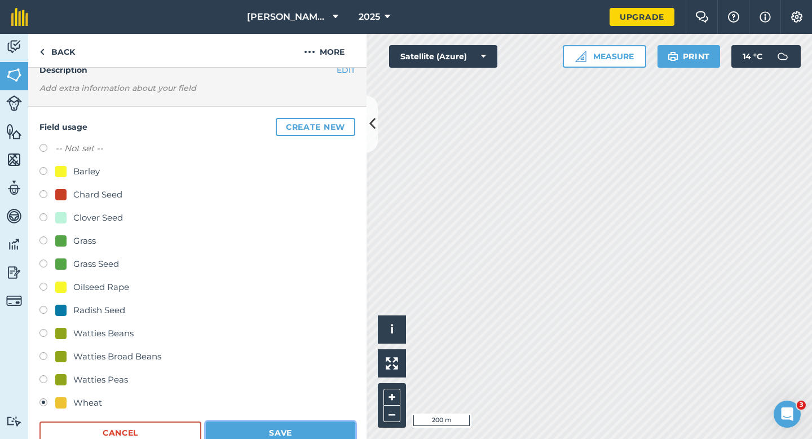
click at [284, 438] on button "Save" at bounding box center [280, 432] width 149 height 23
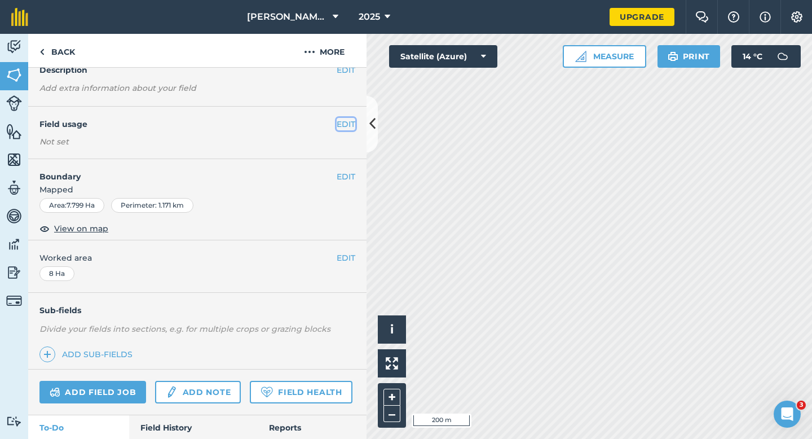
click at [343, 123] on button "EDIT" at bounding box center [346, 124] width 19 height 12
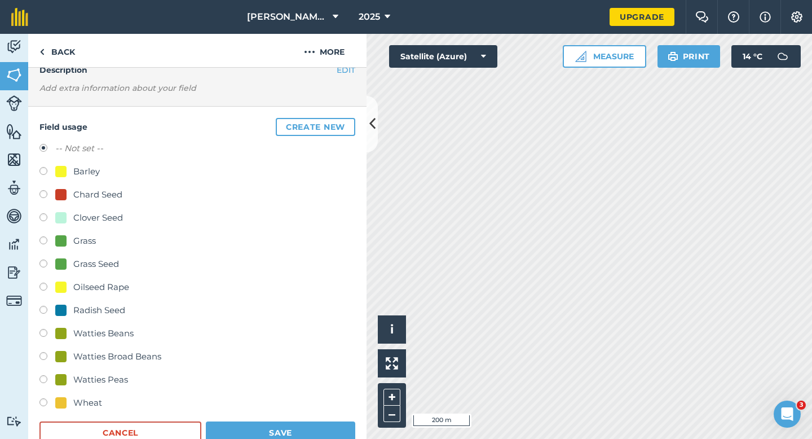
click at [88, 410] on div "Wheat" at bounding box center [197, 404] width 316 height 16
click at [88, 404] on div "Wheat" at bounding box center [87, 403] width 29 height 14
radio input "true"
radio input "false"
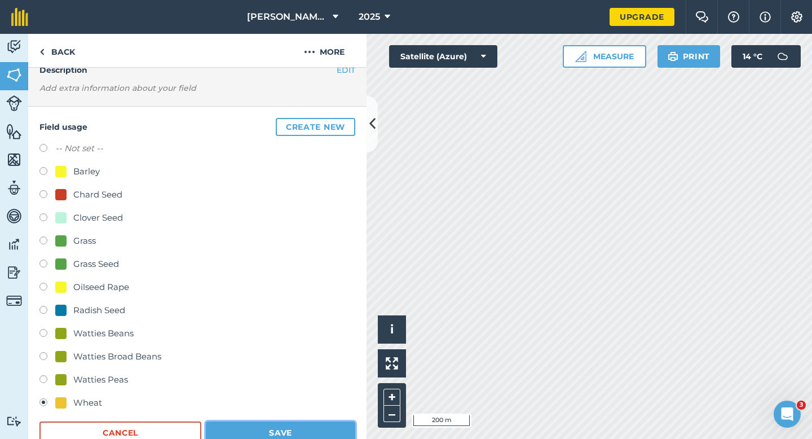
click at [268, 431] on button "Save" at bounding box center [280, 432] width 149 height 23
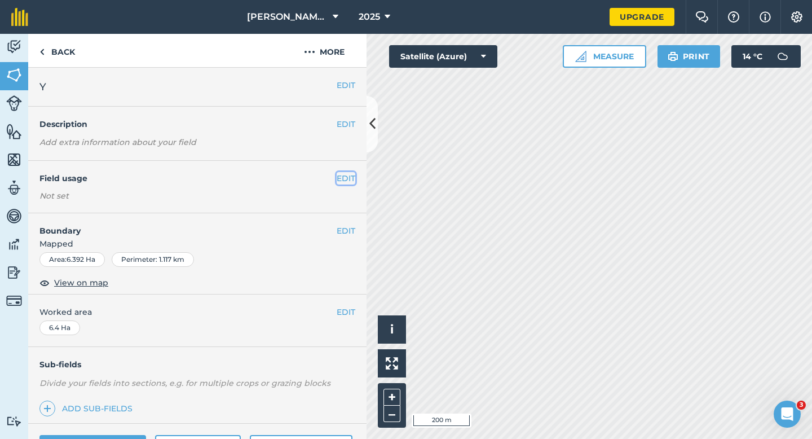
click at [349, 174] on button "EDIT" at bounding box center [346, 178] width 19 height 12
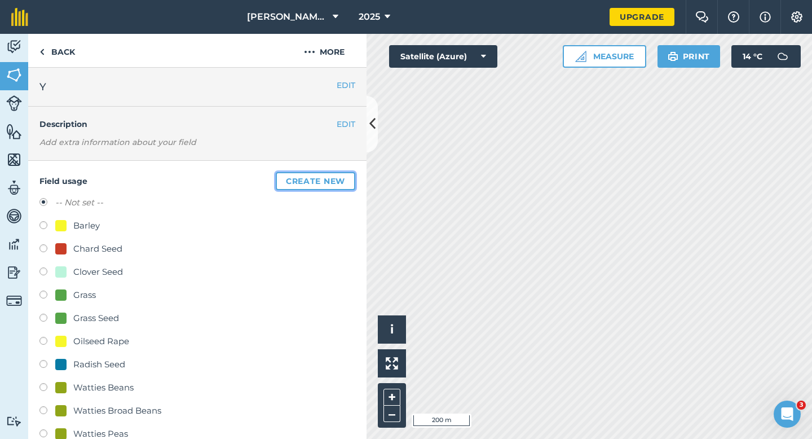
click at [349, 174] on button "Create new" at bounding box center [315, 181] width 79 height 18
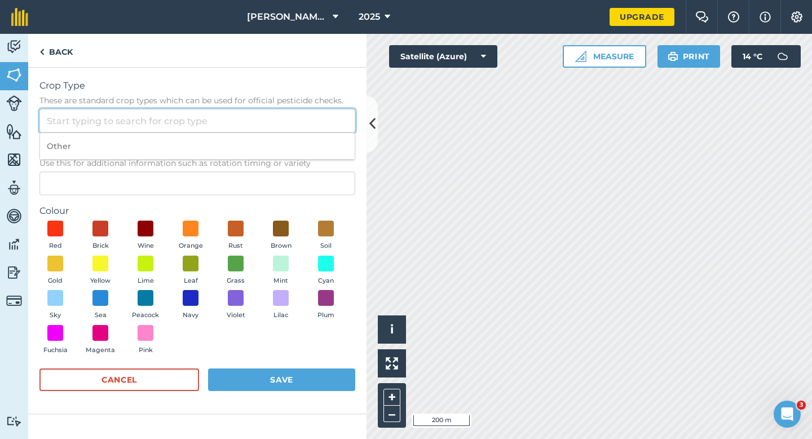
click at [316, 127] on input "Crop Type These are standard crop types which can be used for official pesticid…" at bounding box center [197, 121] width 316 height 24
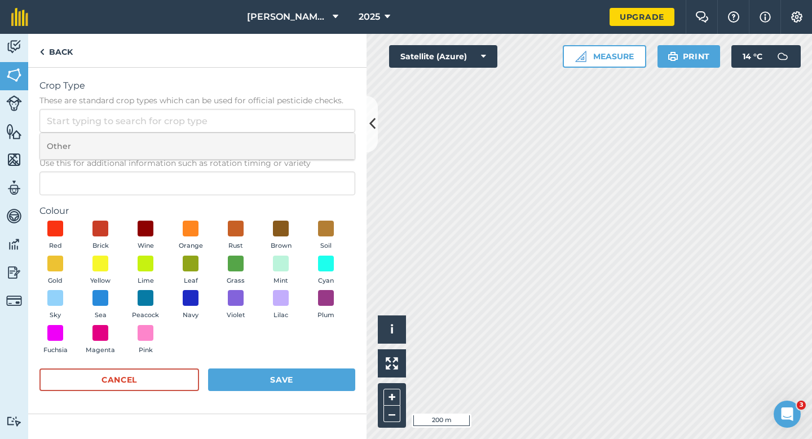
click at [316, 135] on li "Other" at bounding box center [197, 146] width 315 height 26
type input "Other"
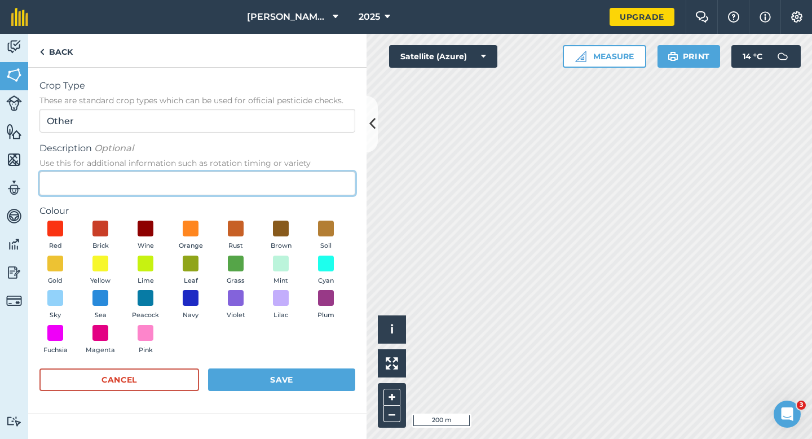
click at [311, 184] on input "Description Optional Use this for additional information such as rotation timin…" at bounding box center [197, 183] width 316 height 24
type input "Broad Bean Seed"
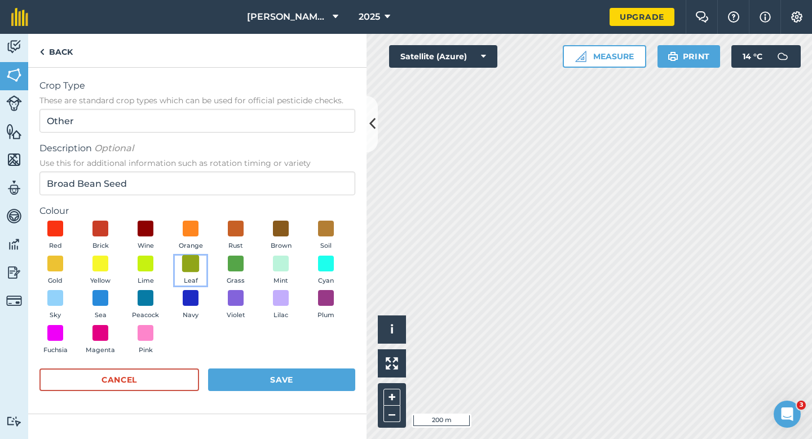
click at [194, 269] on span at bounding box center [190, 262] width 17 height 17
click at [271, 374] on button "Save" at bounding box center [281, 379] width 147 height 23
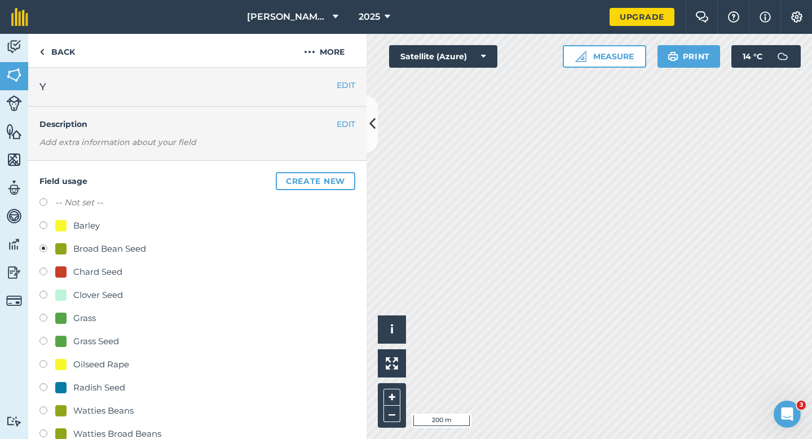
scroll to position [81, 0]
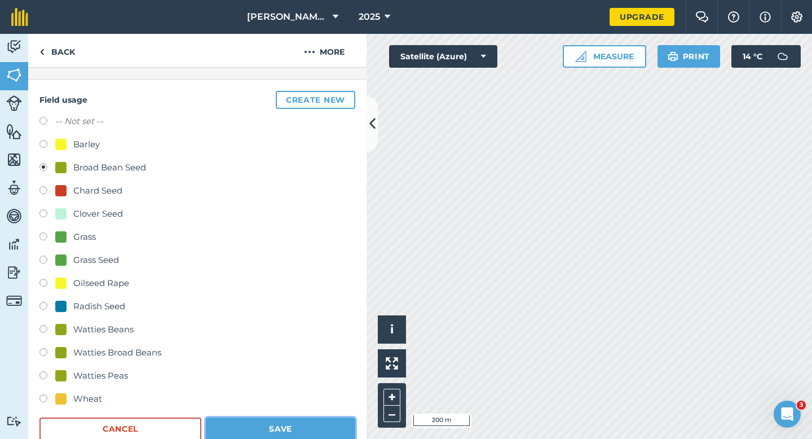
click at [303, 420] on button "Save" at bounding box center [280, 428] width 149 height 23
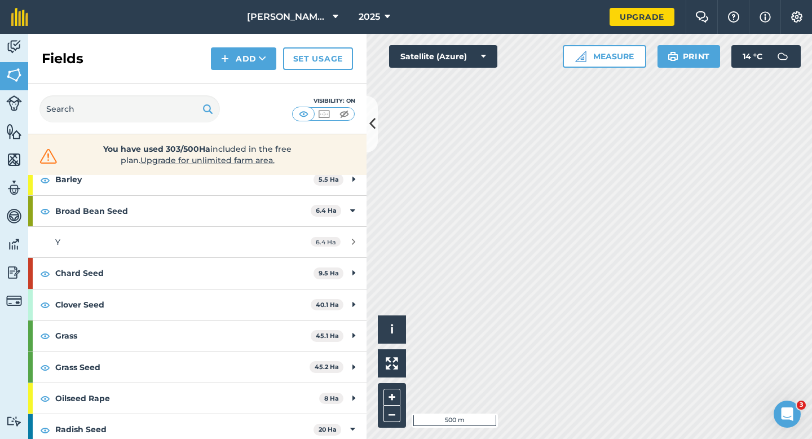
scroll to position [288, 0]
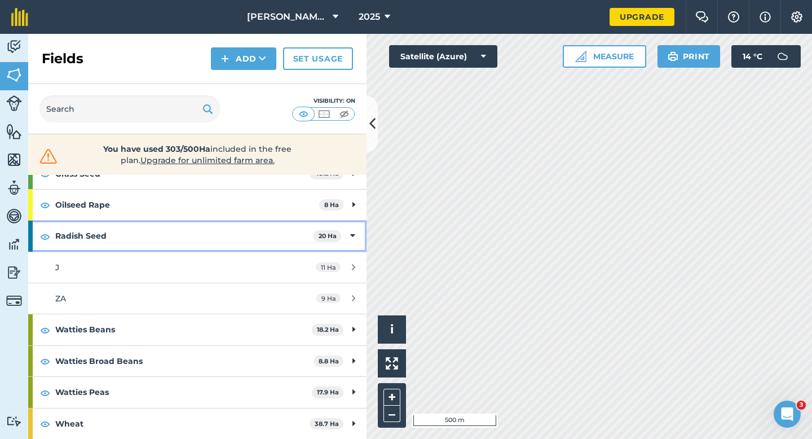
click at [348, 236] on div "Radish Seed 20 Ha" at bounding box center [197, 235] width 338 height 30
